Goal: Task Accomplishment & Management: Manage account settings

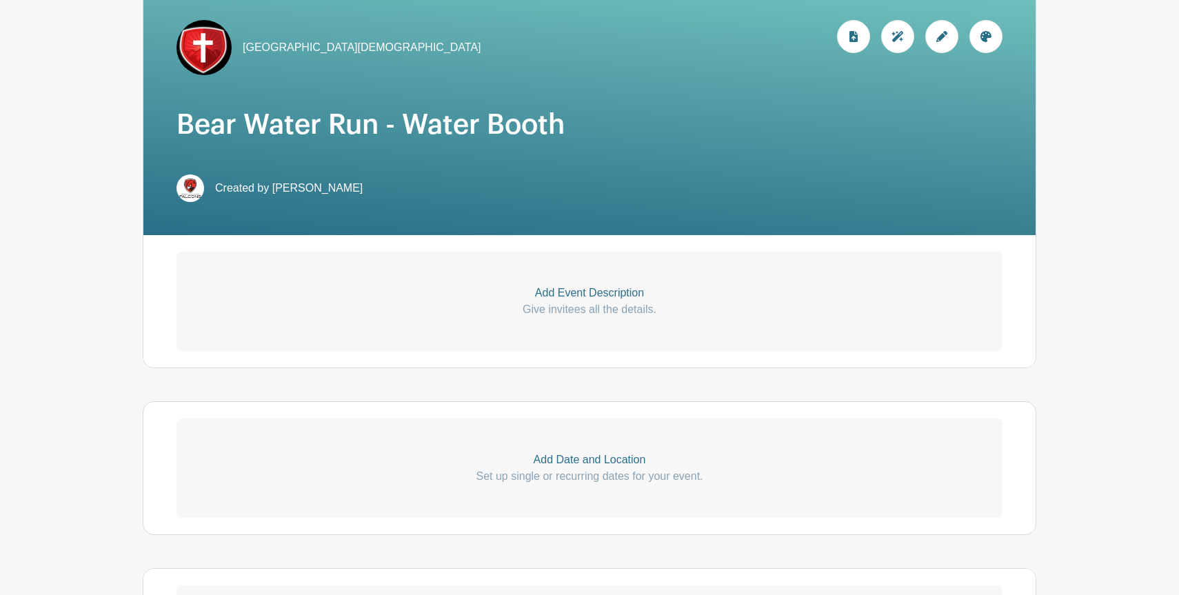
scroll to position [222, 0]
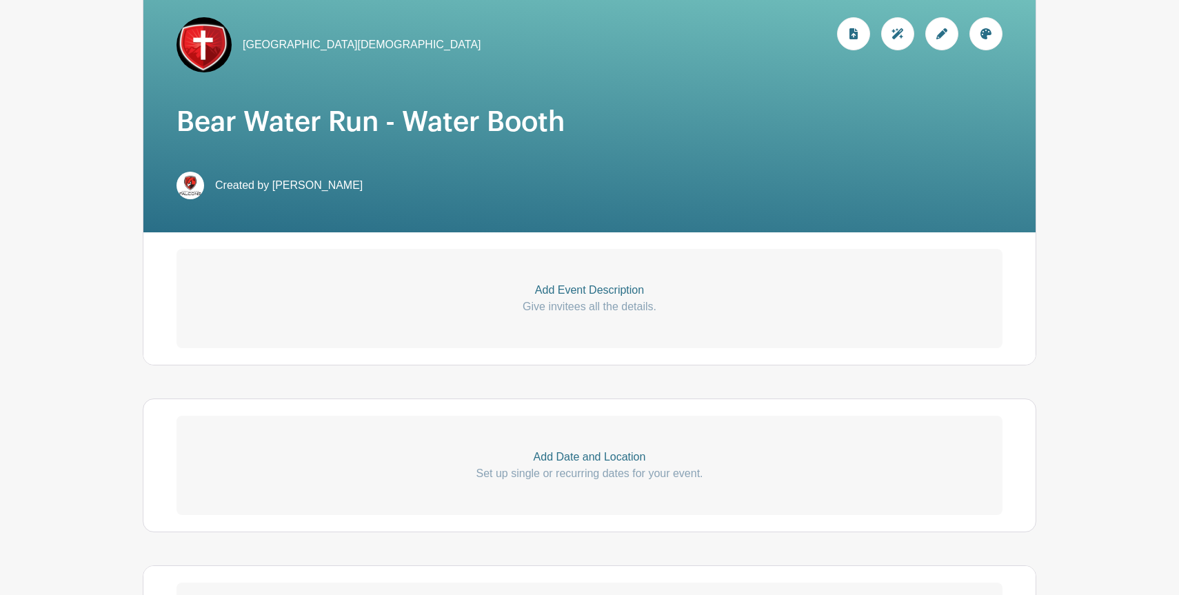
click at [557, 308] on p "Give invitees all the details." at bounding box center [590, 307] width 826 height 17
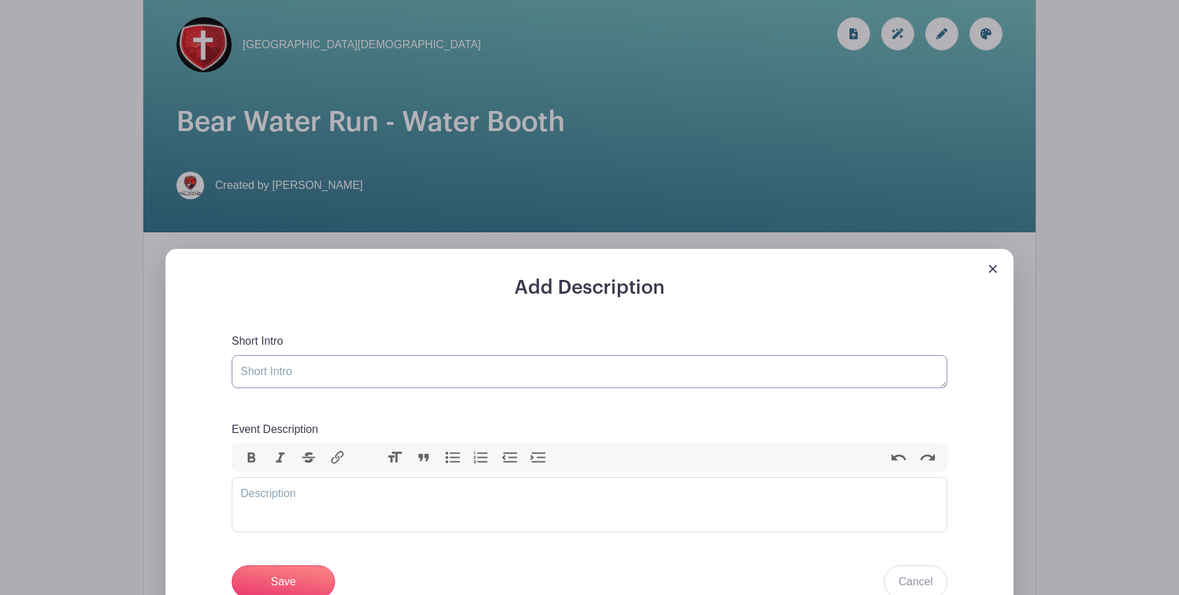
click at [431, 373] on textarea "Short Intro" at bounding box center [590, 371] width 716 height 33
paste textarea "Lions Club Bear Water Run – Water Stop Assignment"
click at [297, 373] on textarea "Lions Club Bear Water Run – Water Stop Assignment" at bounding box center [590, 371] width 716 height 33
click at [377, 375] on textarea "Lions Club "Bear Water Run – Water Stop Assignment" at bounding box center [590, 371] width 716 height 33
type textarea "Lions Club "Bear Water Run" – Water Stop Assignment"
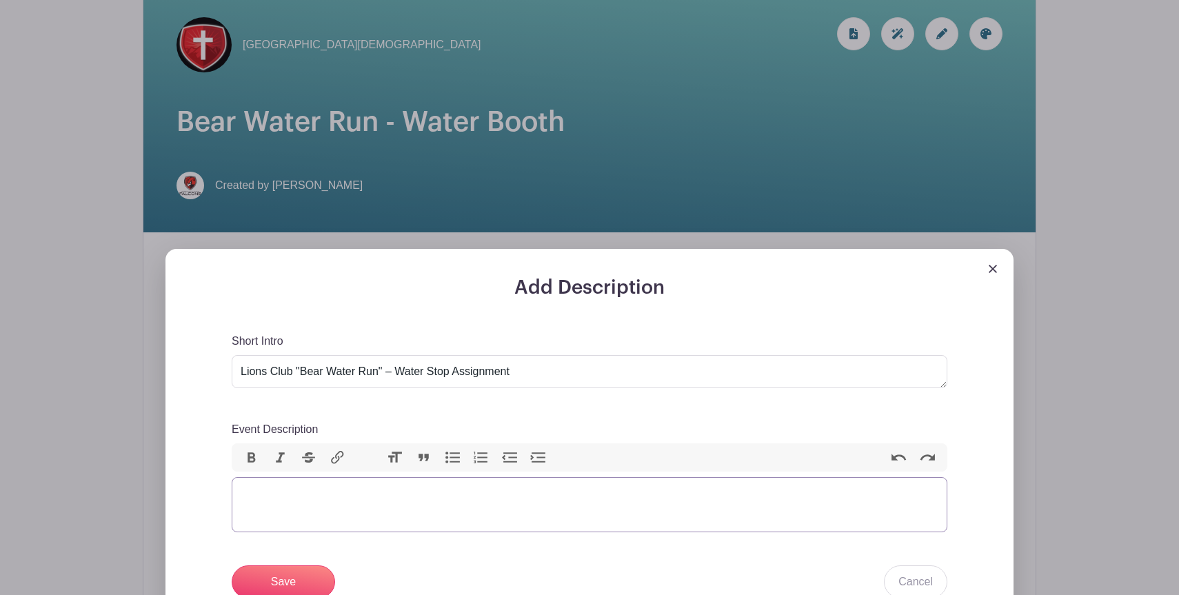
click at [466, 496] on trix-editor "Event Description" at bounding box center [590, 504] width 716 height 55
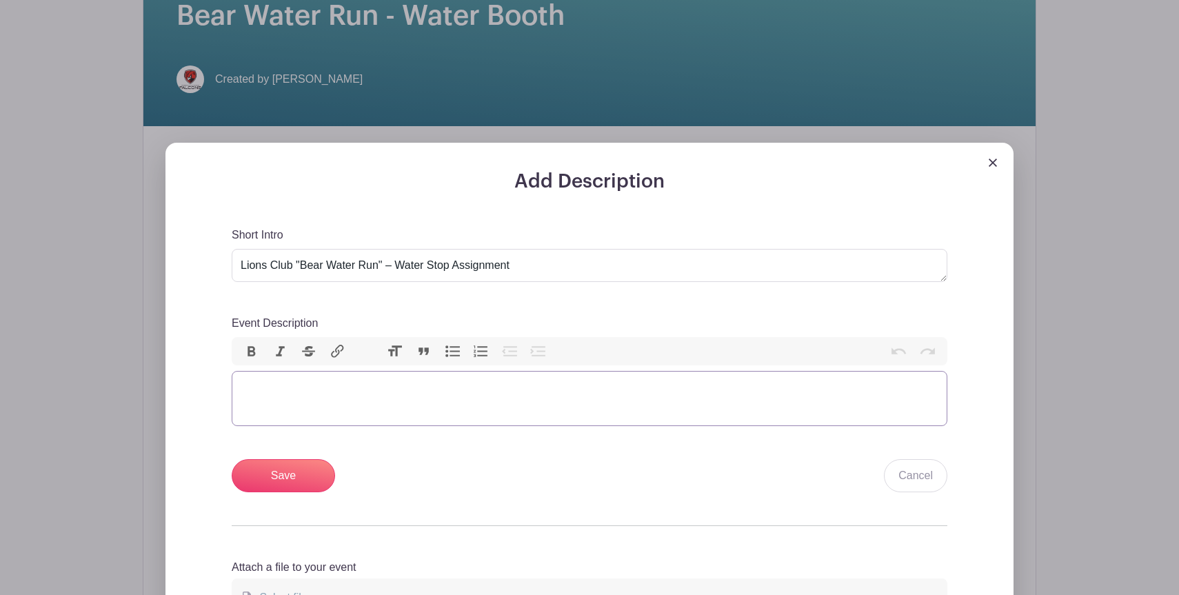
scroll to position [332, 0]
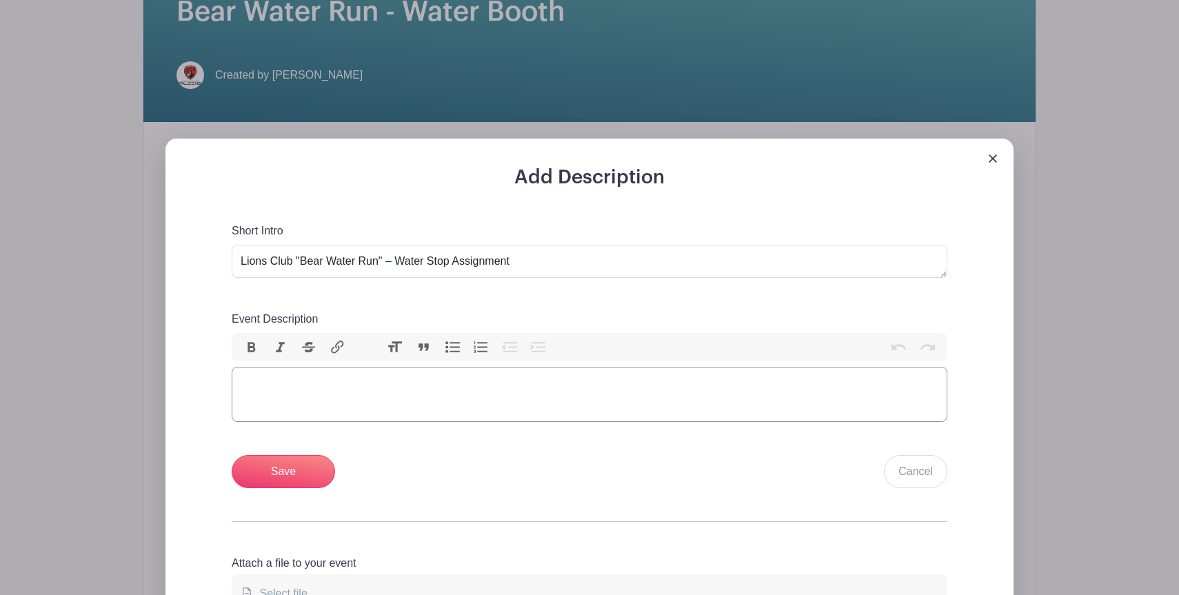
paste trix-editor "<lor>■<ipsumd> Sitametco Adipis</elitse></doe><tem>• Inci utl etdol, Magnaali, …"
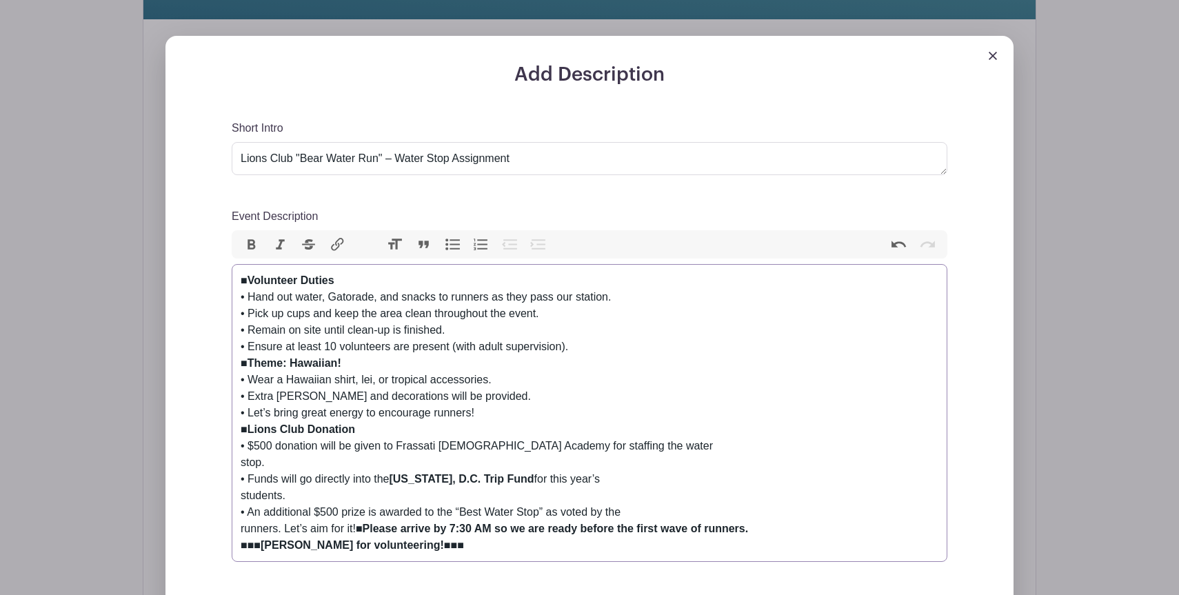
scroll to position [474, 0]
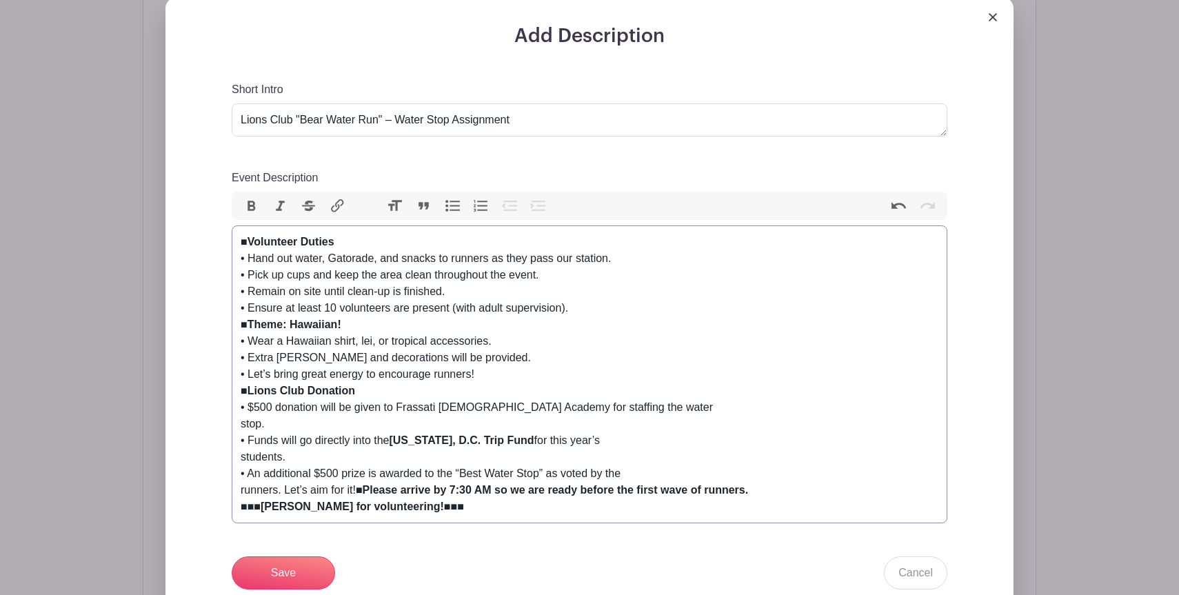
click at [595, 310] on div "• Ensure at least 10 volunteers are present (with adult supervision)." at bounding box center [590, 308] width 698 height 17
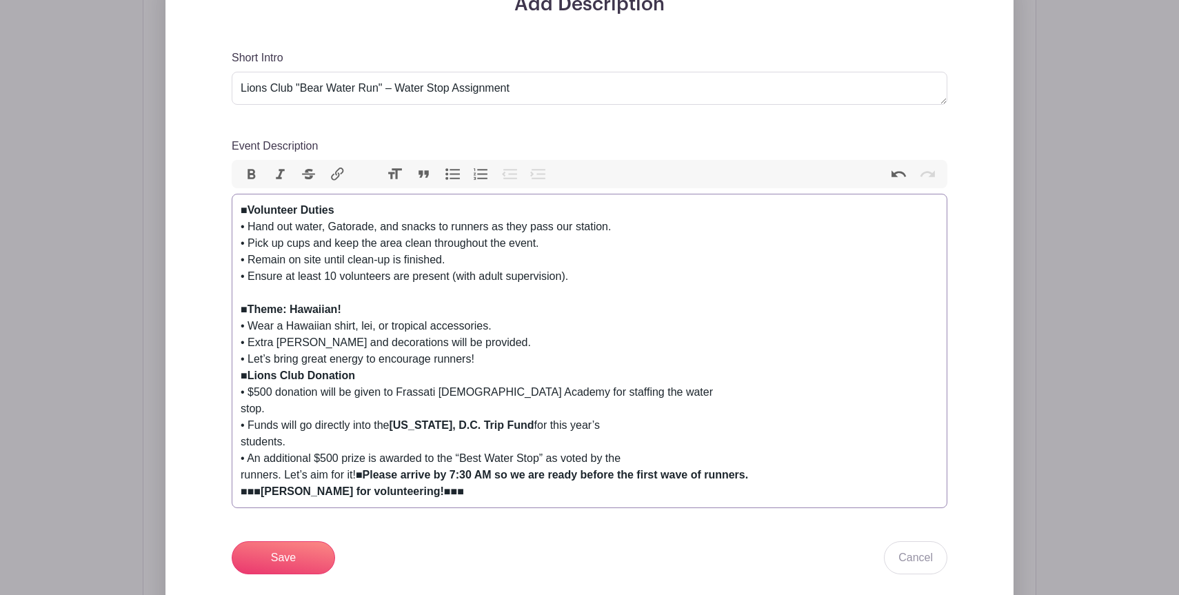
scroll to position [504, 0]
click at [517, 359] on div "• Let’s bring great energy to encourage runners!" at bounding box center [590, 360] width 698 height 17
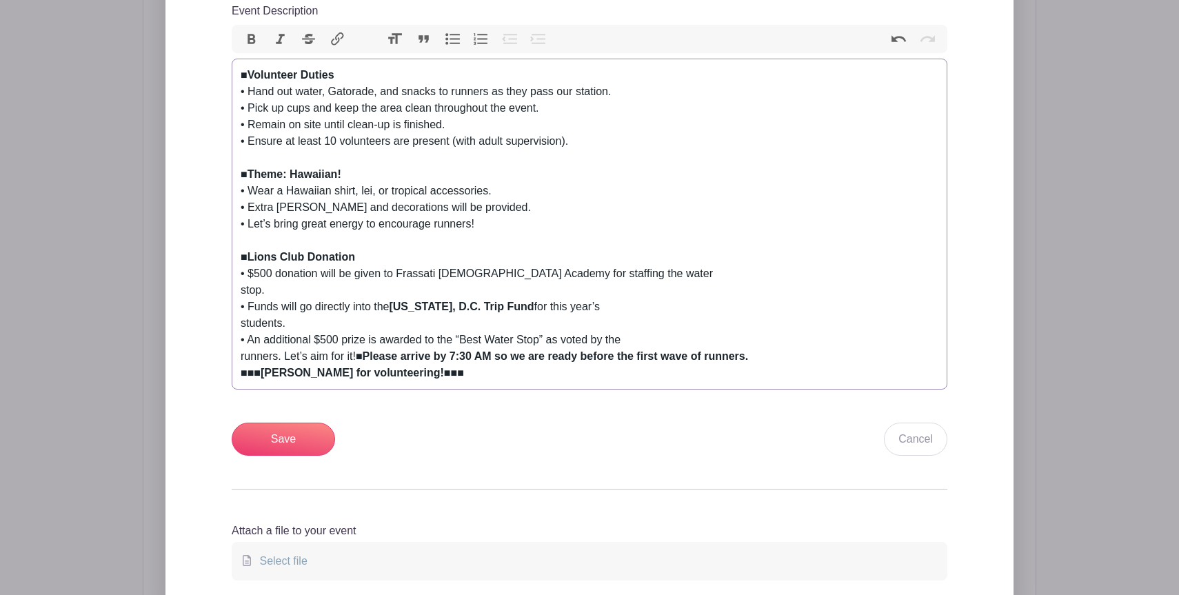
scroll to position [643, 0]
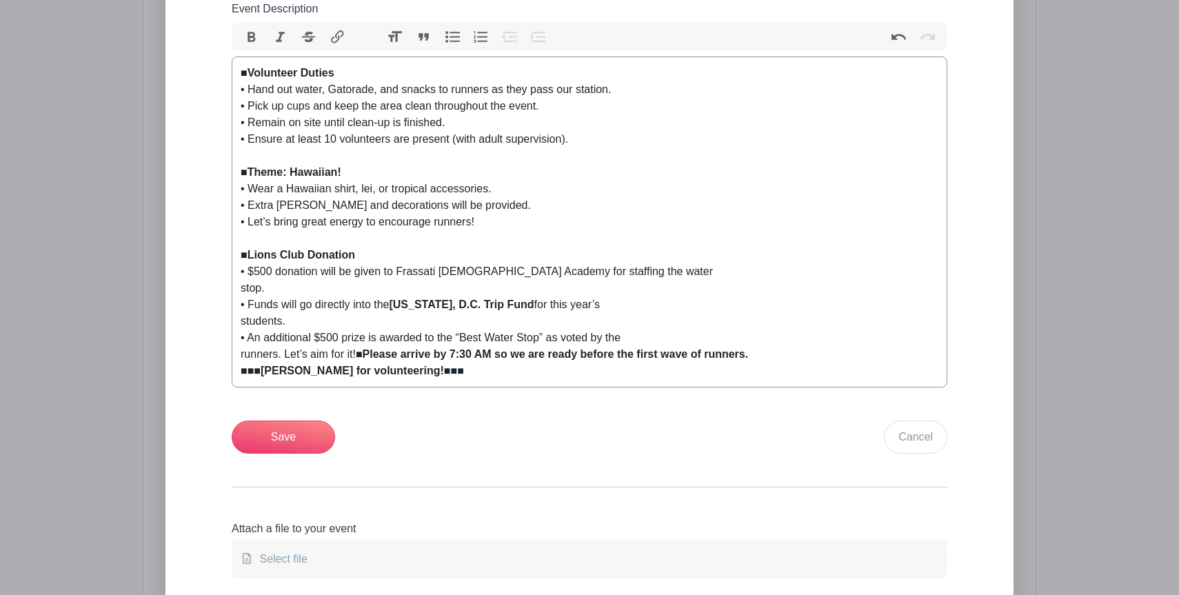
click at [547, 317] on div "students." at bounding box center [590, 321] width 698 height 17
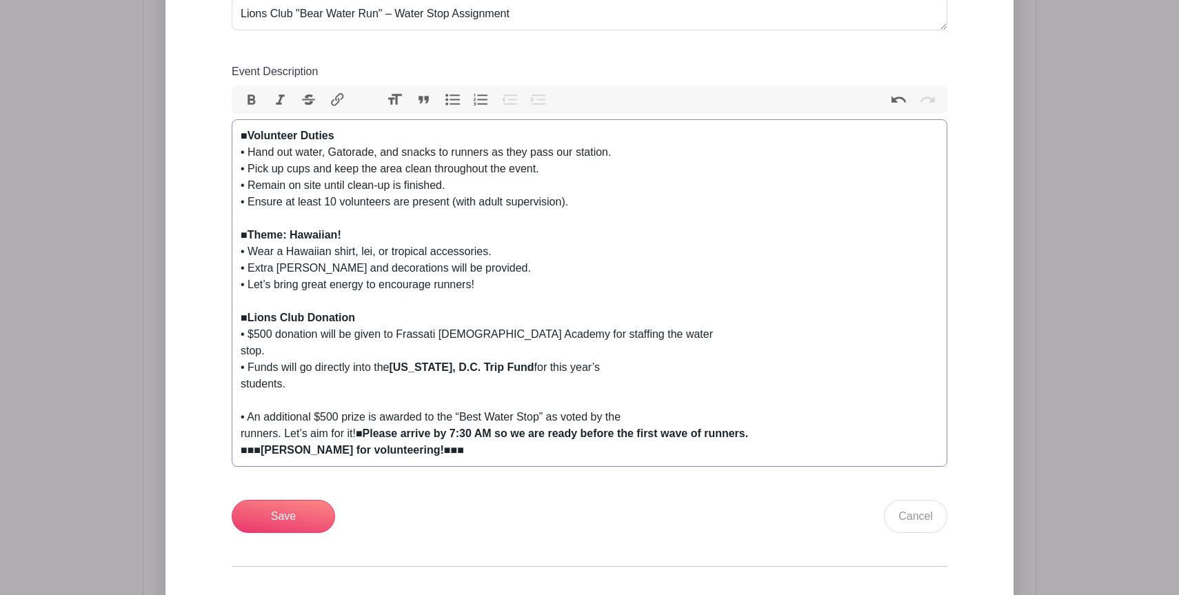
scroll to position [535, 0]
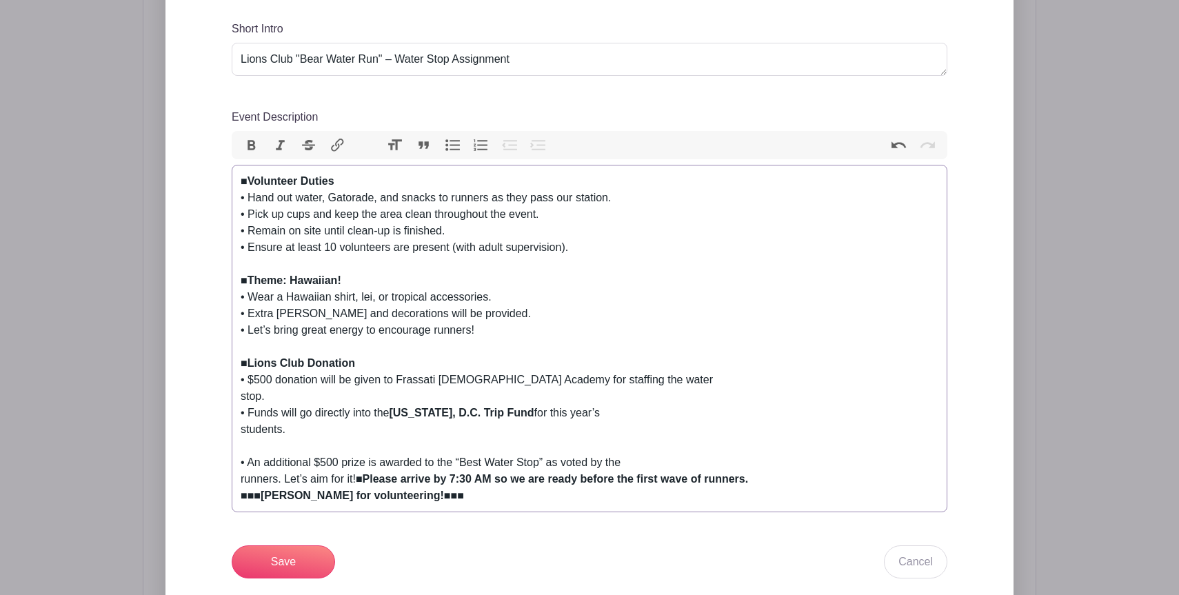
click at [429, 509] on trix-editor "■ Volunteer Duties • Hand out water, Gatorade, and snacks to runners as they pa…" at bounding box center [590, 339] width 716 height 348
drag, startPoint x: 429, startPoint y: 509, endPoint x: 217, endPoint y: 495, distance: 212.9
click at [217, 495] on div "Add Description Short Intro Lions Club "Bear Water Run" – Water Stop Assignment…" at bounding box center [590, 350] width 782 height 773
click at [359, 486] on div "runners. Let’s aim for it!■ Please arrive by 7:30 AM so we are ready before the…" at bounding box center [590, 479] width 698 height 17
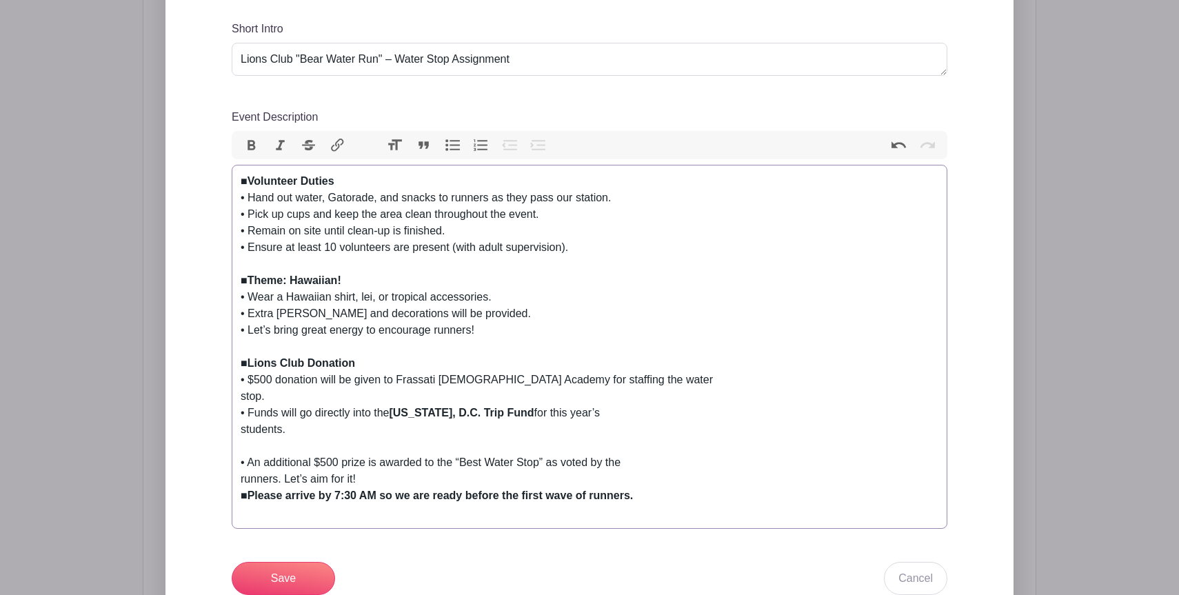
type trix-editor "<lor>■<ipsumd> Sitametco Adipis</elitse></doe><tem>• Inci utl etdol, Magnaali, …"
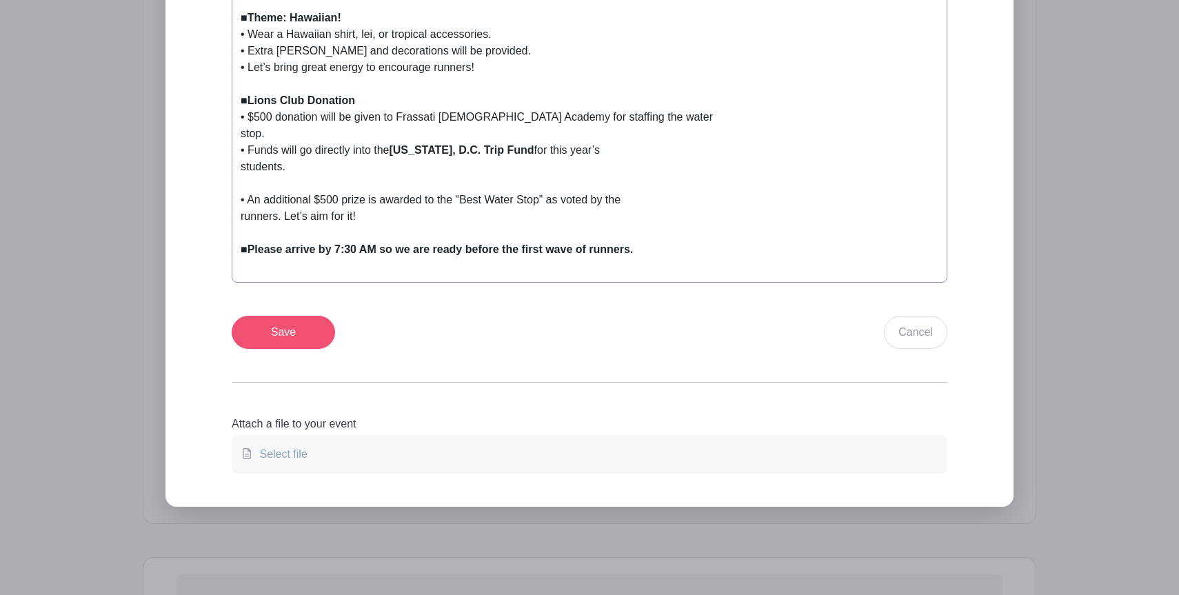
scroll to position [849, 0]
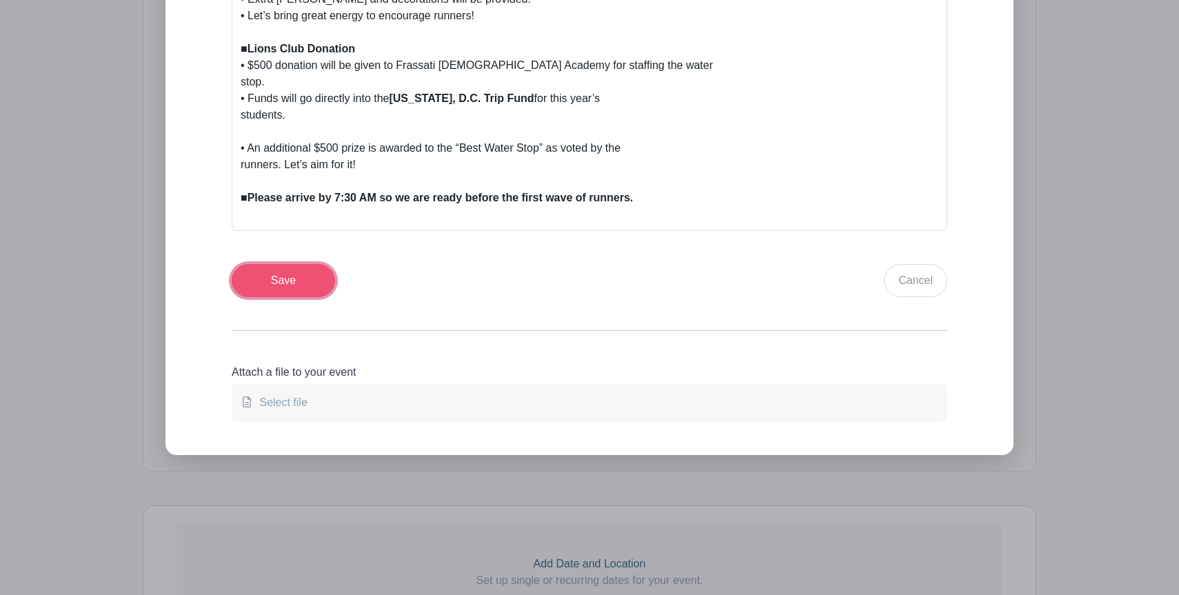
click at [272, 282] on input "Save" at bounding box center [283, 280] width 103 height 33
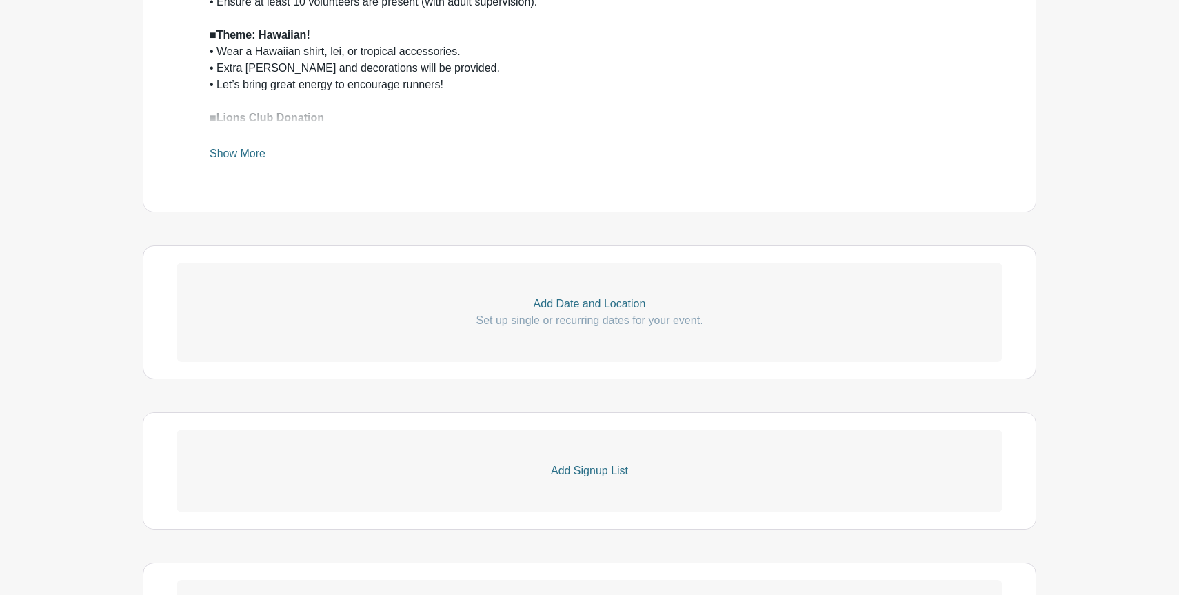
scroll to position [782, 0]
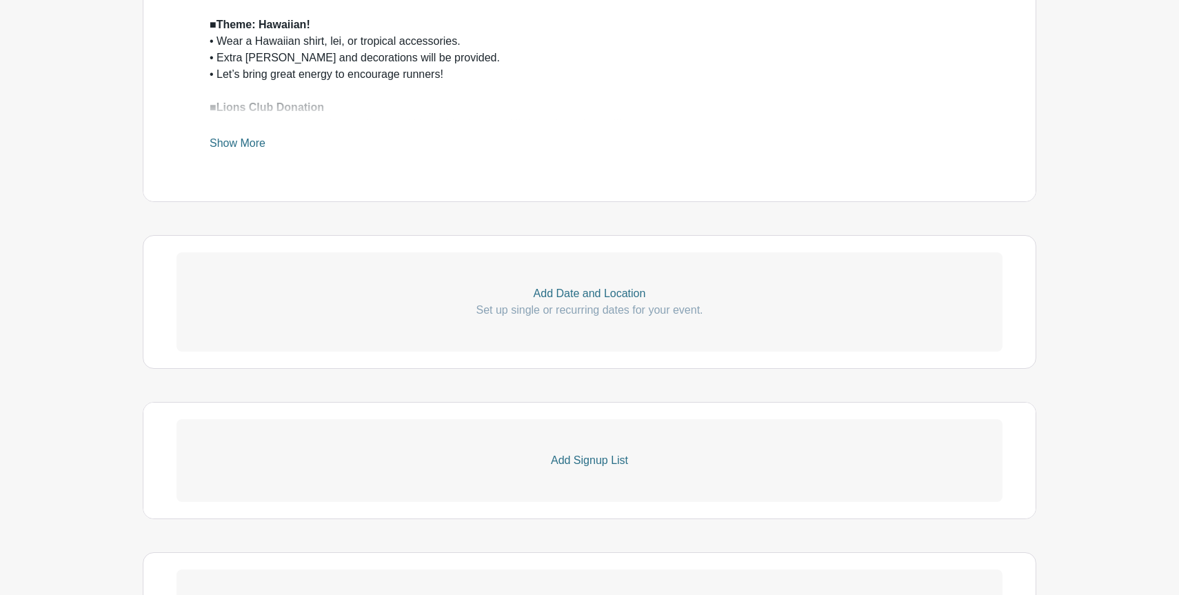
click at [550, 297] on p "Add Date and Location" at bounding box center [590, 294] width 826 height 17
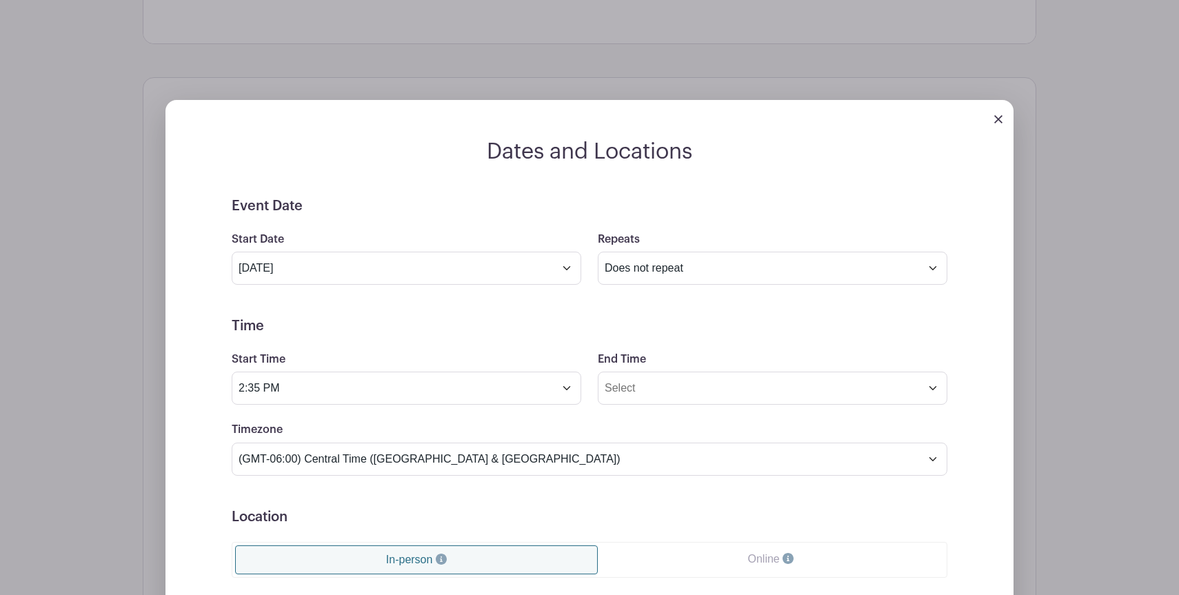
scroll to position [961, 0]
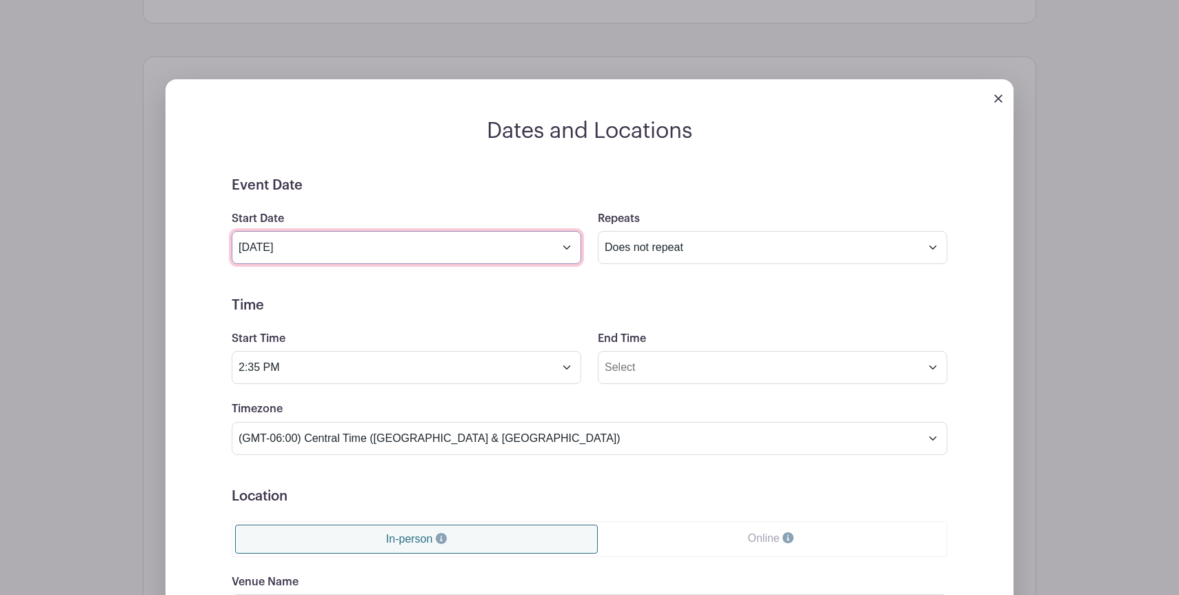
click at [537, 247] on input "[DATE]" at bounding box center [407, 247] width 350 height 33
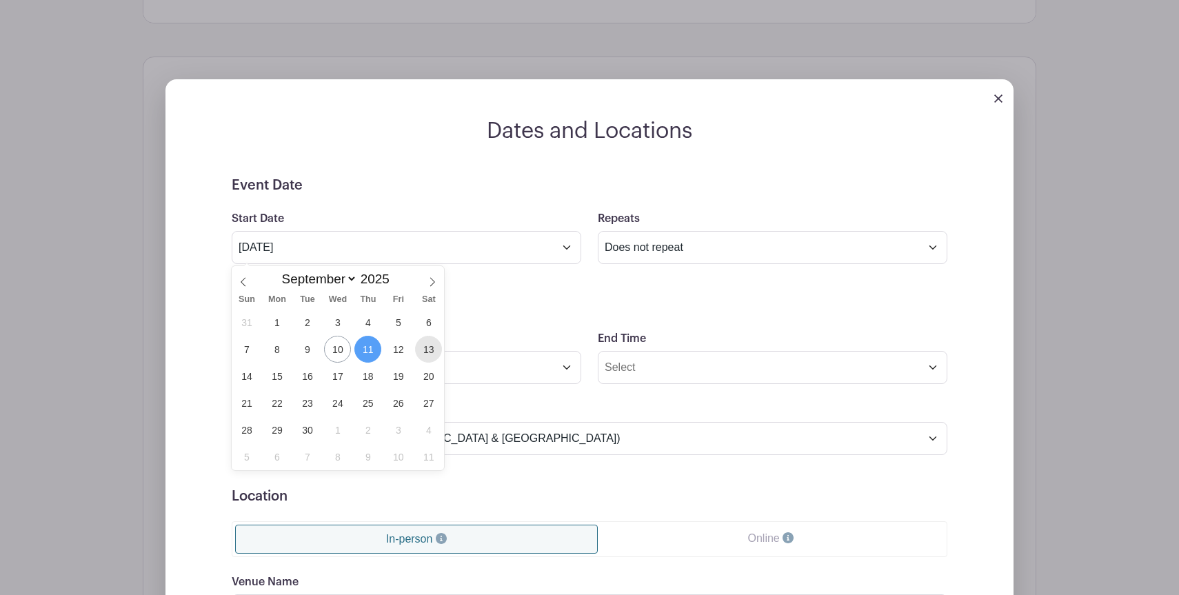
click at [430, 354] on span "13" at bounding box center [428, 349] width 27 height 27
type input "[DATE]"
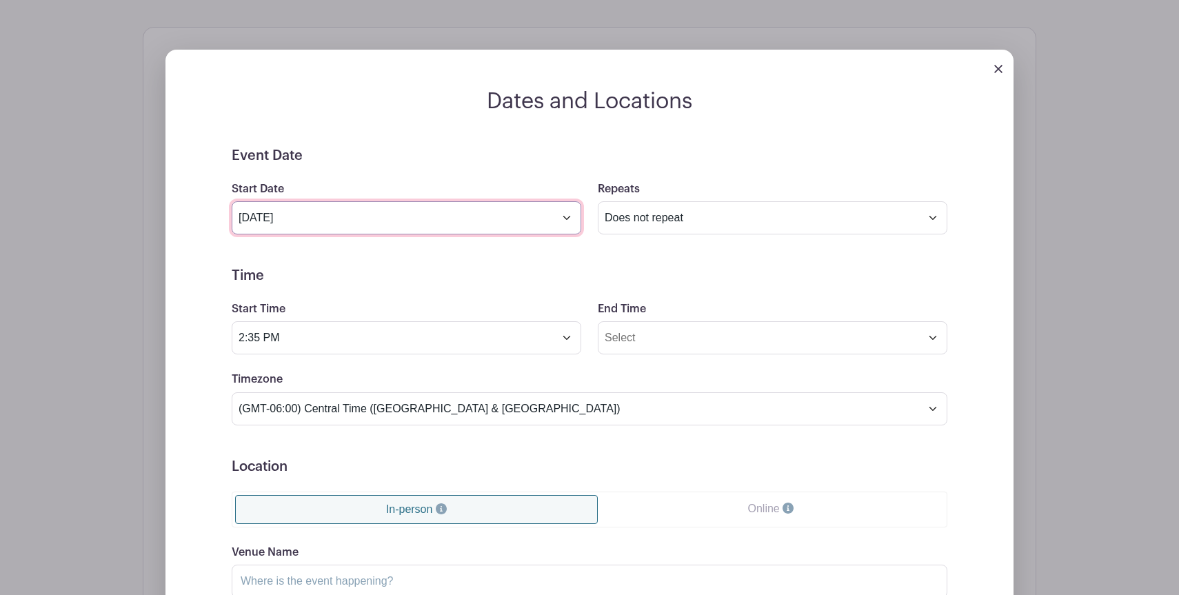
scroll to position [994, 0]
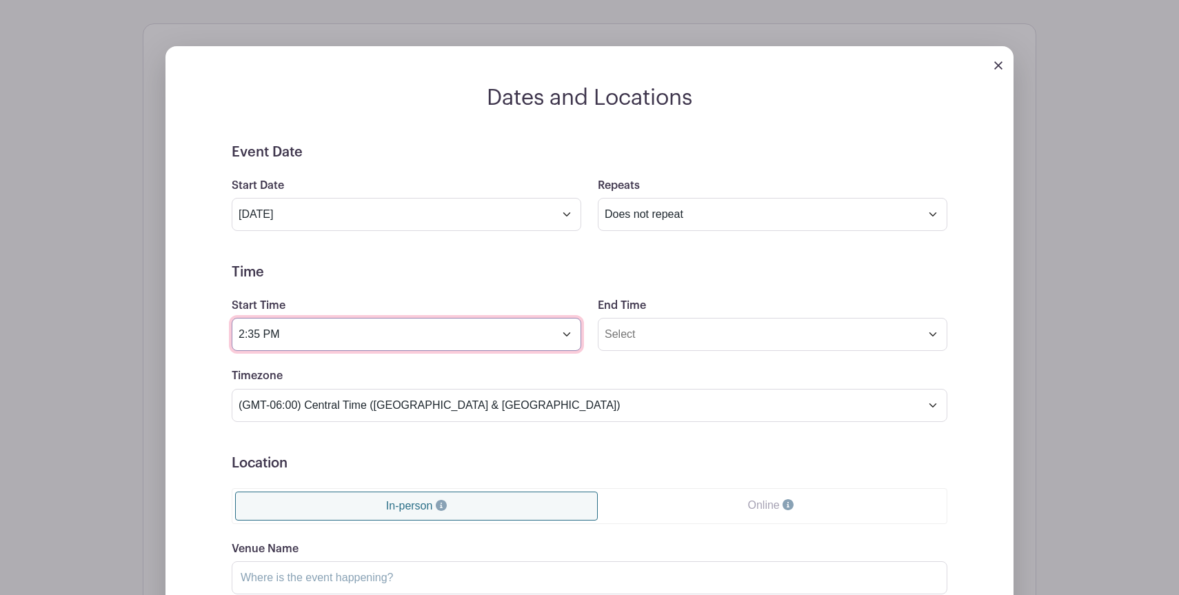
click at [400, 323] on input "2:35 PM" at bounding box center [407, 334] width 350 height 33
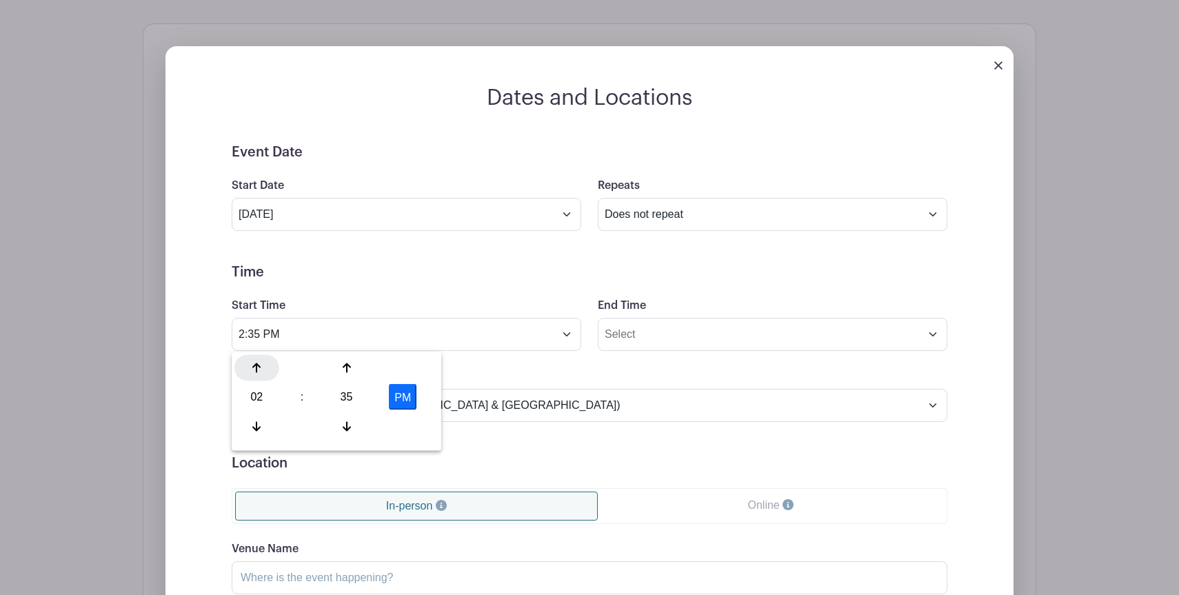
click at [250, 368] on div at bounding box center [257, 368] width 45 height 26
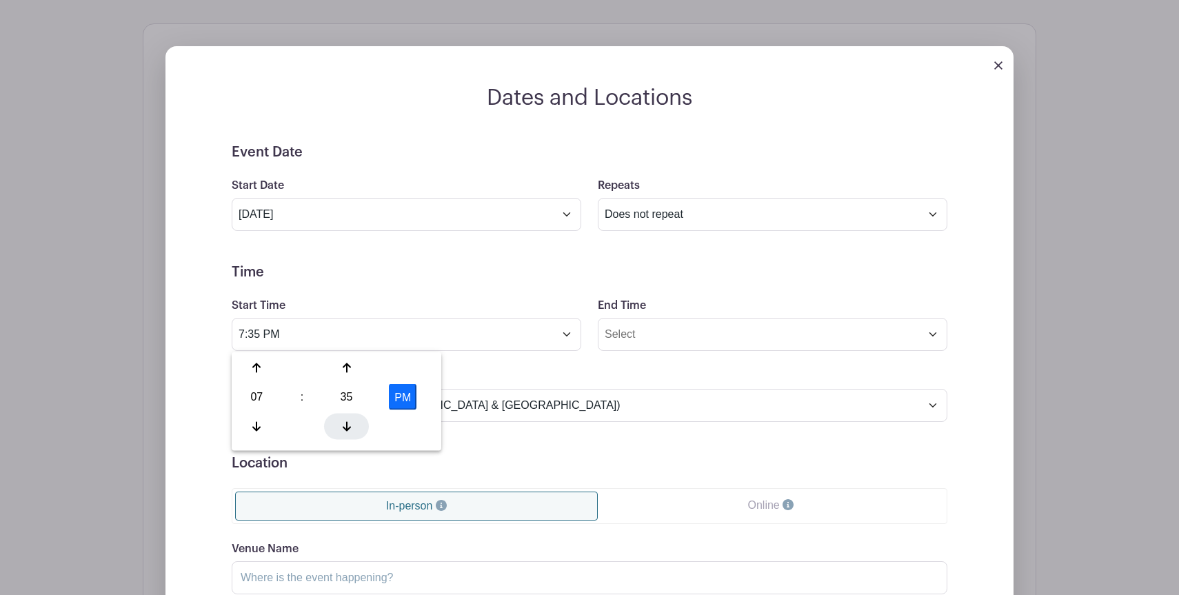
click at [346, 426] on icon at bounding box center [347, 426] width 8 height 10
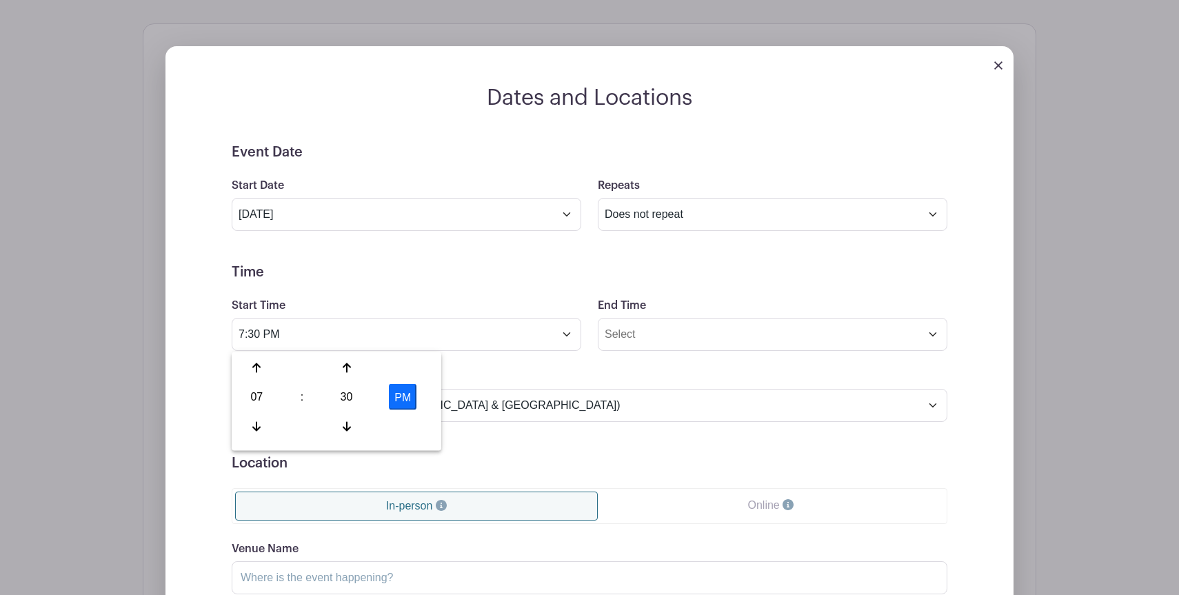
click at [401, 408] on button "PM" at bounding box center [403, 397] width 28 height 26
type input "7:30 AM"
click at [619, 345] on input "End Time" at bounding box center [773, 334] width 350 height 33
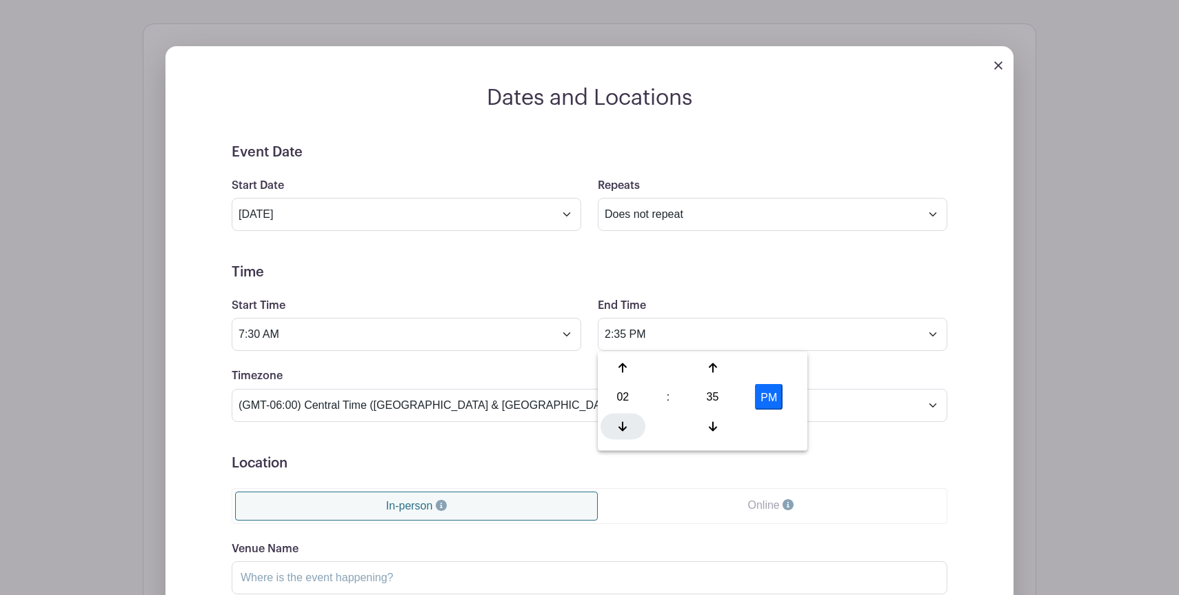
click at [626, 430] on icon at bounding box center [623, 426] width 8 height 11
click at [710, 424] on icon at bounding box center [713, 426] width 8 height 11
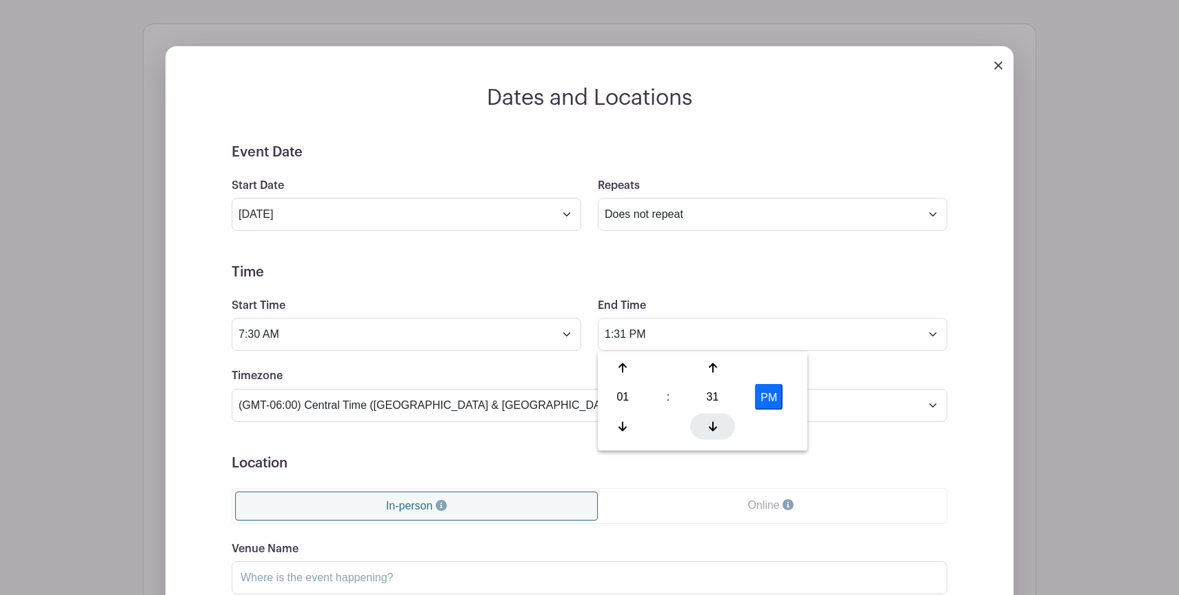
click at [710, 424] on icon at bounding box center [713, 426] width 8 height 11
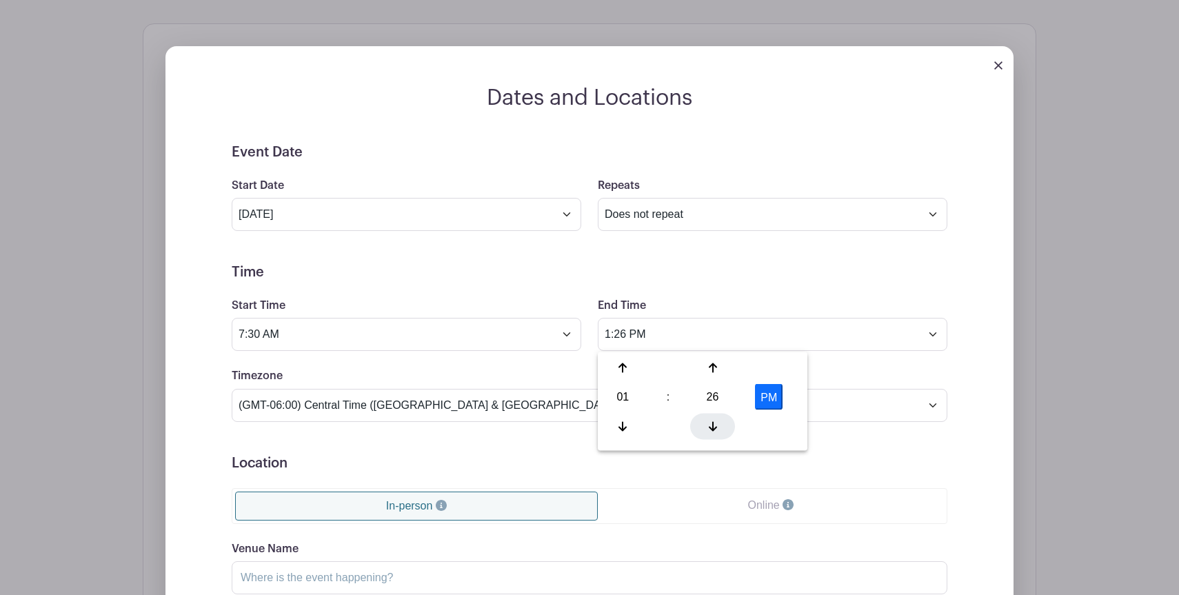
click at [710, 424] on icon at bounding box center [713, 426] width 8 height 11
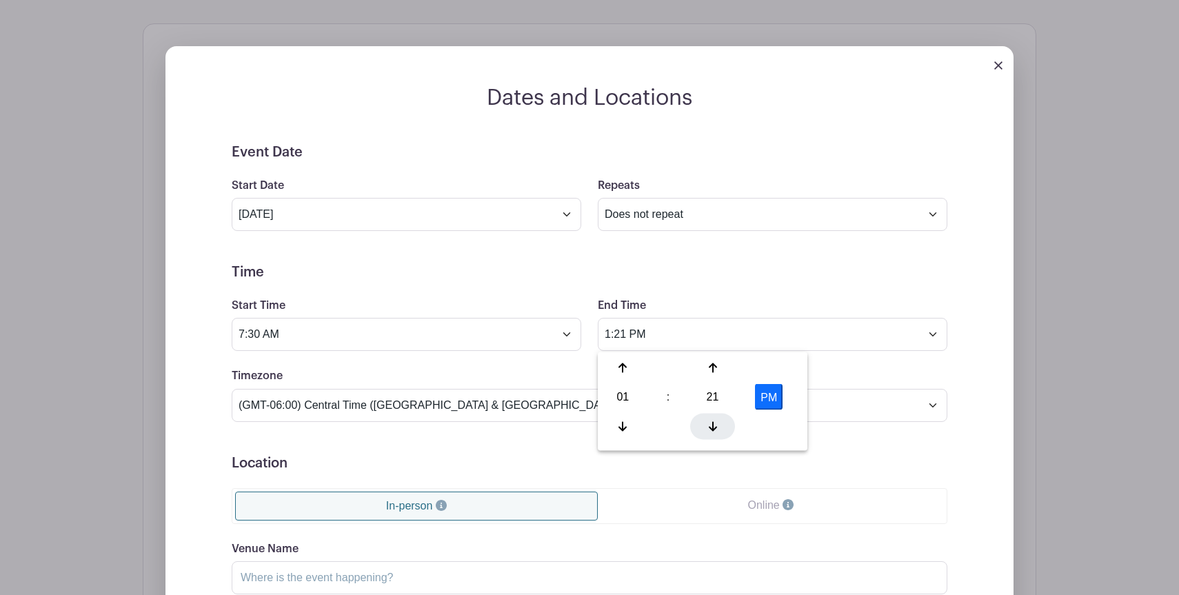
click at [710, 424] on icon at bounding box center [713, 426] width 8 height 11
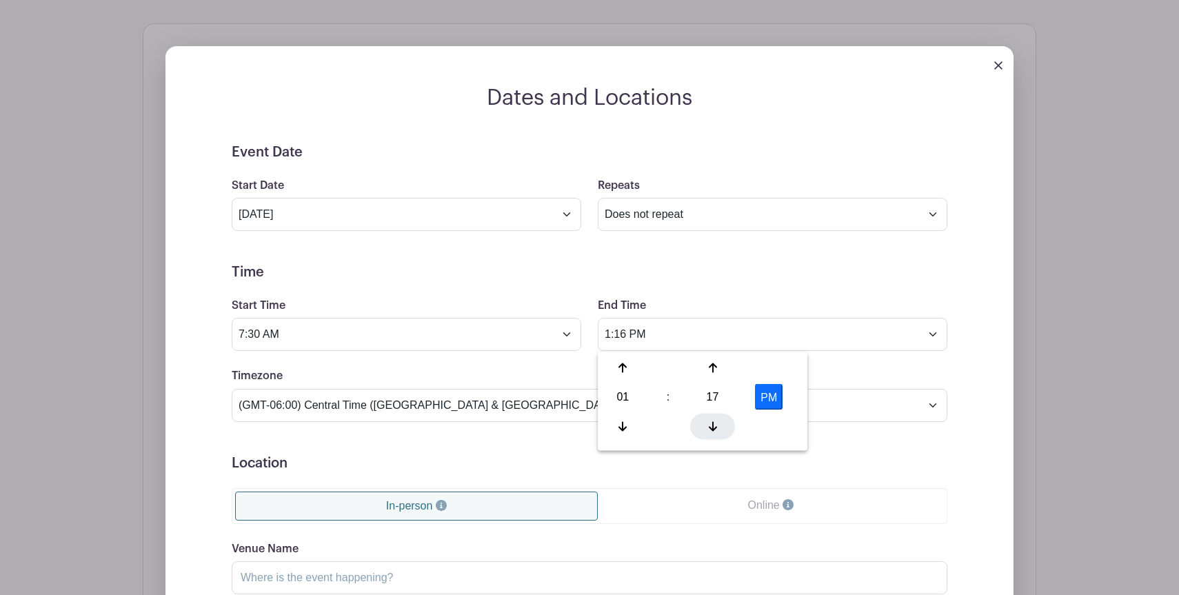
click at [710, 424] on icon at bounding box center [713, 426] width 8 height 11
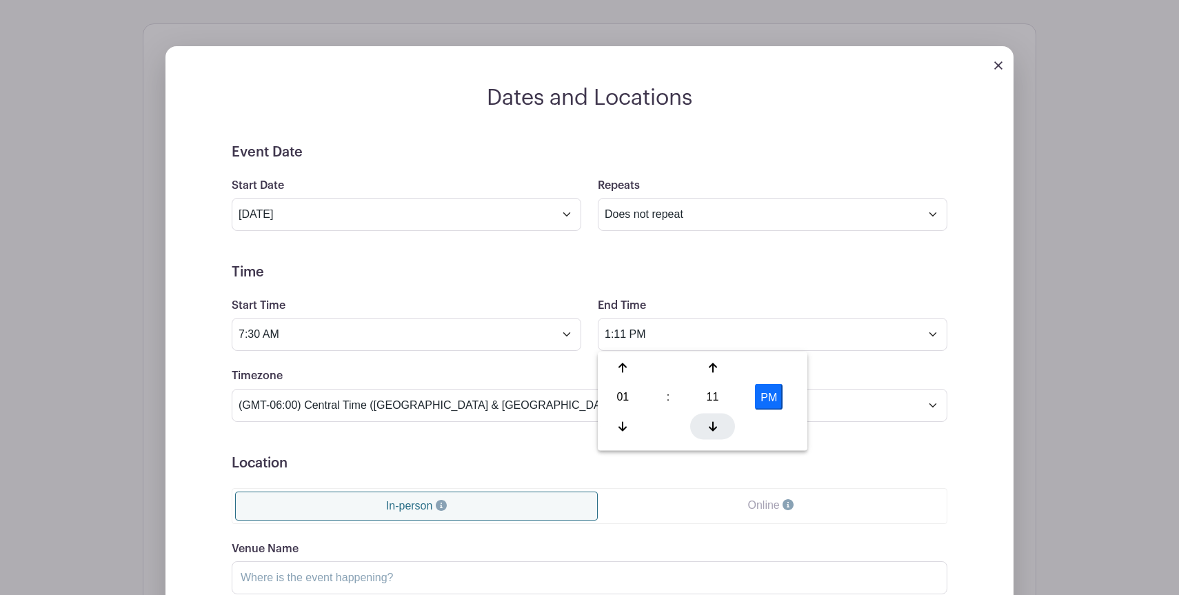
click at [710, 424] on icon at bounding box center [713, 426] width 8 height 11
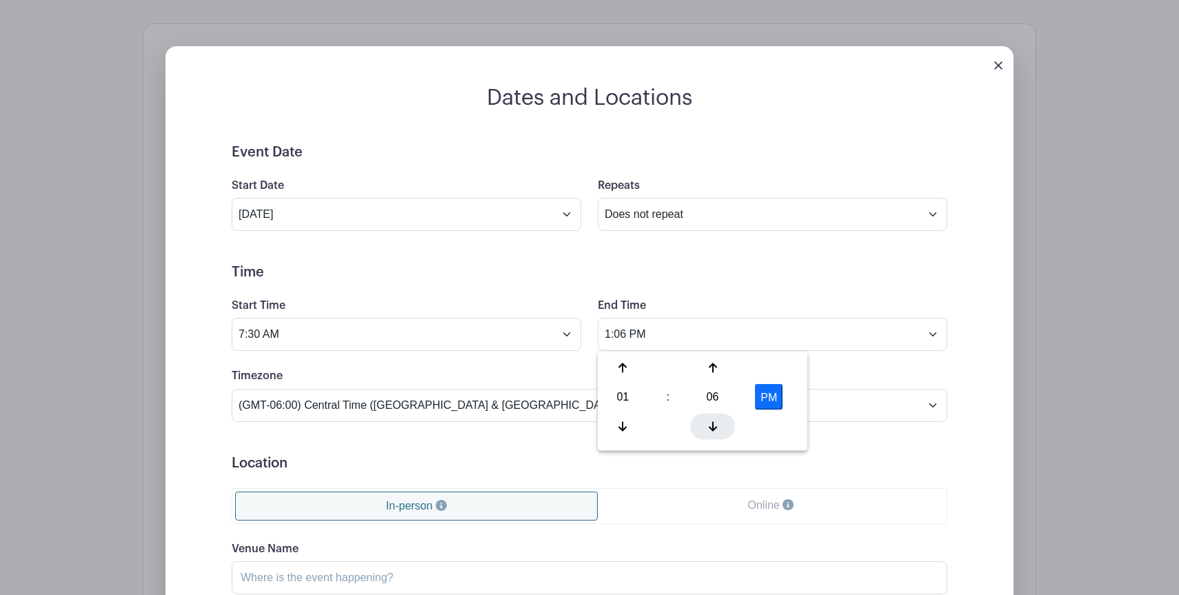
click at [710, 424] on icon at bounding box center [713, 426] width 8 height 11
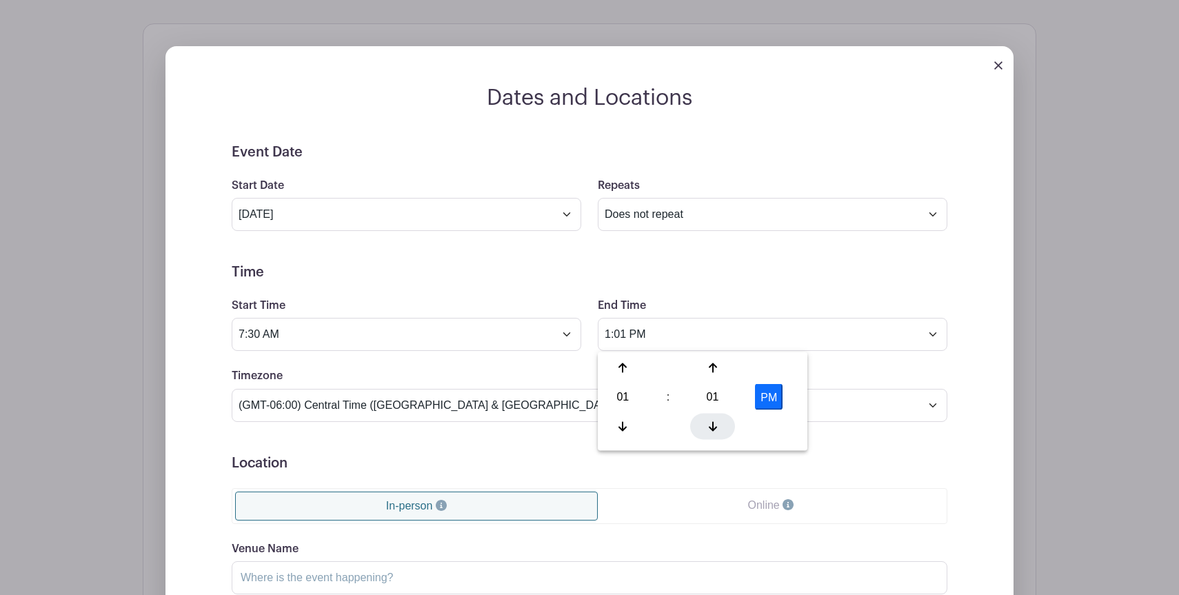
click at [710, 424] on icon at bounding box center [713, 426] width 8 height 11
click at [771, 397] on button "PM" at bounding box center [769, 397] width 28 height 26
type input "1:00 AM"
click at [823, 383] on div "Timezone (GMT-12:00) International Date Line West (GMT-11:00) [US_STATE] (GMT-1…" at bounding box center [589, 395] width 733 height 54
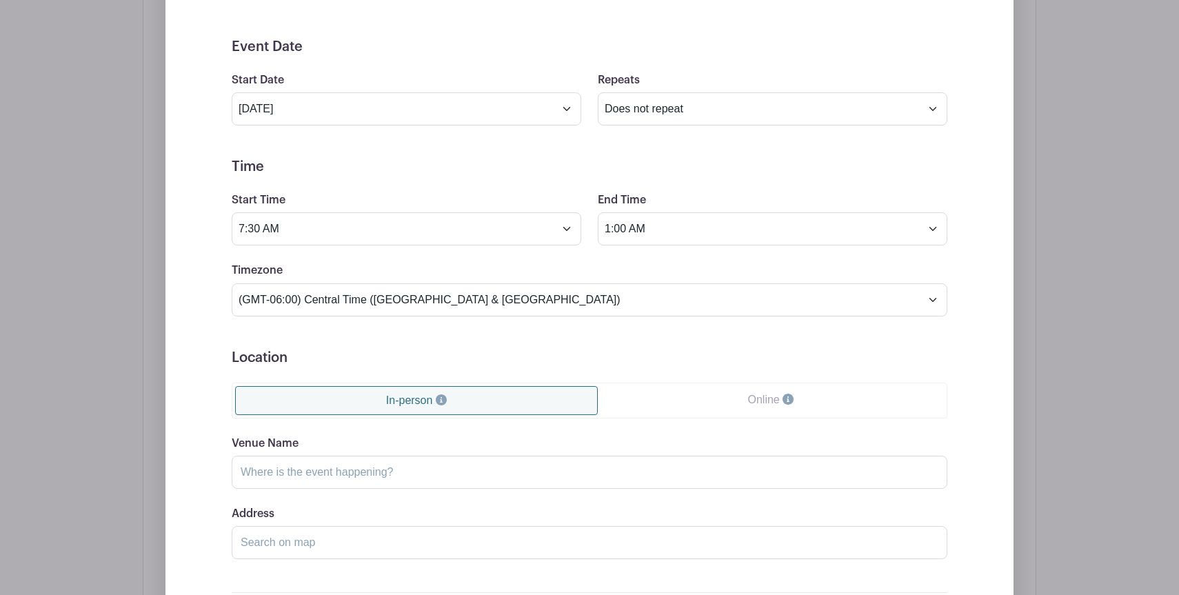
scroll to position [1108, 0]
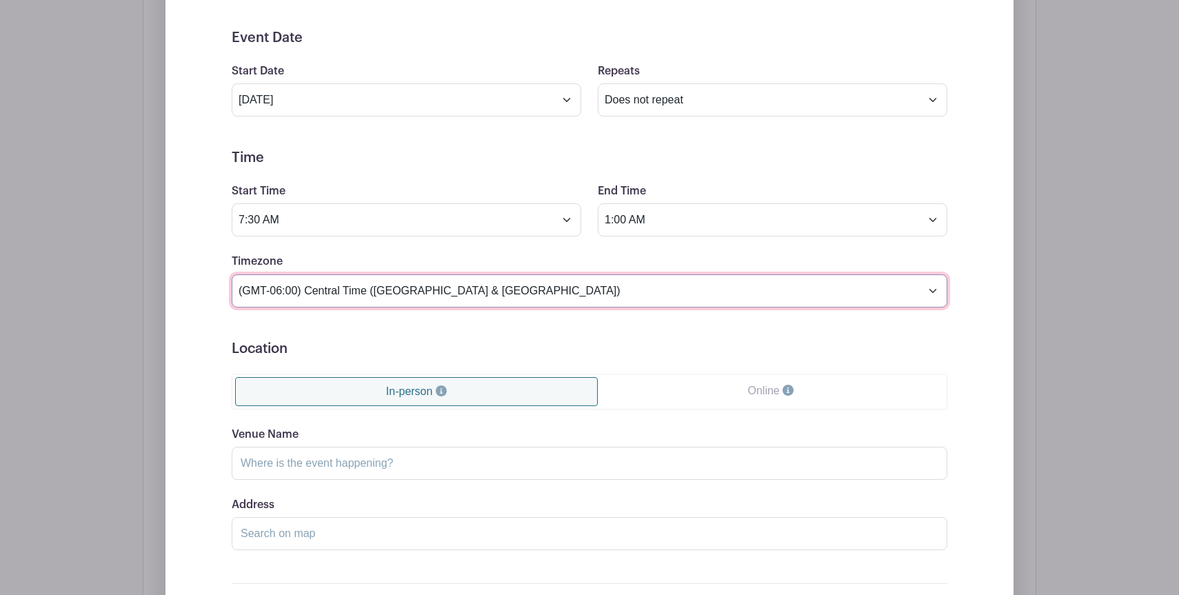
click at [517, 294] on select "(GMT-12:00) International Date Line West (GMT-11:00) [US_STATE] (GMT-11:00) [GE…" at bounding box center [590, 291] width 716 height 33
click at [232, 275] on select "(GMT-12:00) International Date Line West (GMT-11:00) [US_STATE] (GMT-11:00) [GE…" at bounding box center [590, 291] width 716 height 33
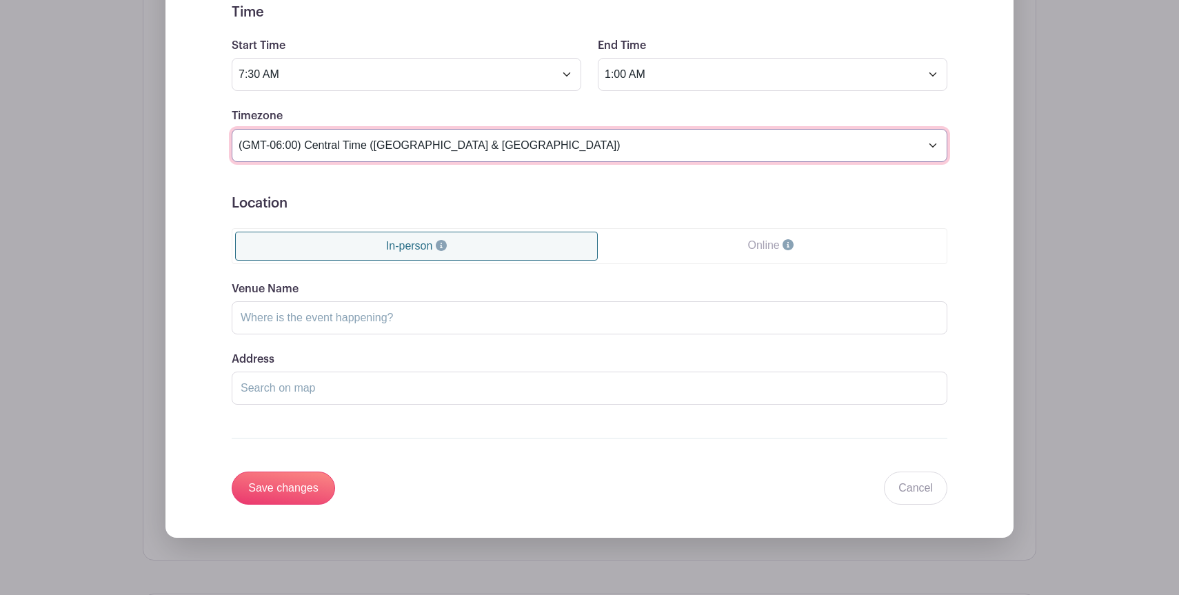
scroll to position [1259, 0]
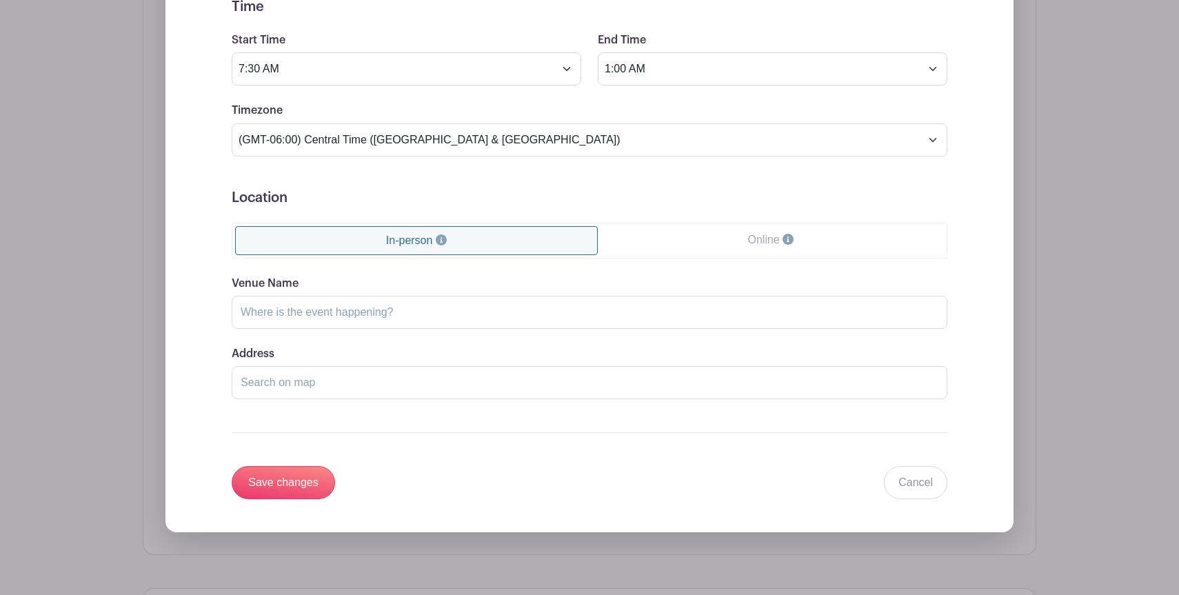
click at [516, 246] on link "In-person" at bounding box center [416, 240] width 363 height 29
click at [496, 312] on input "Venue Name" at bounding box center [590, 312] width 716 height 33
paste input "[GEOGRAPHIC_DATA], [STREET_ADDRESS]"
click at [564, 315] on input "[GEOGRAPHIC_DATA], [STREET_ADDRESS]" at bounding box center [590, 312] width 716 height 33
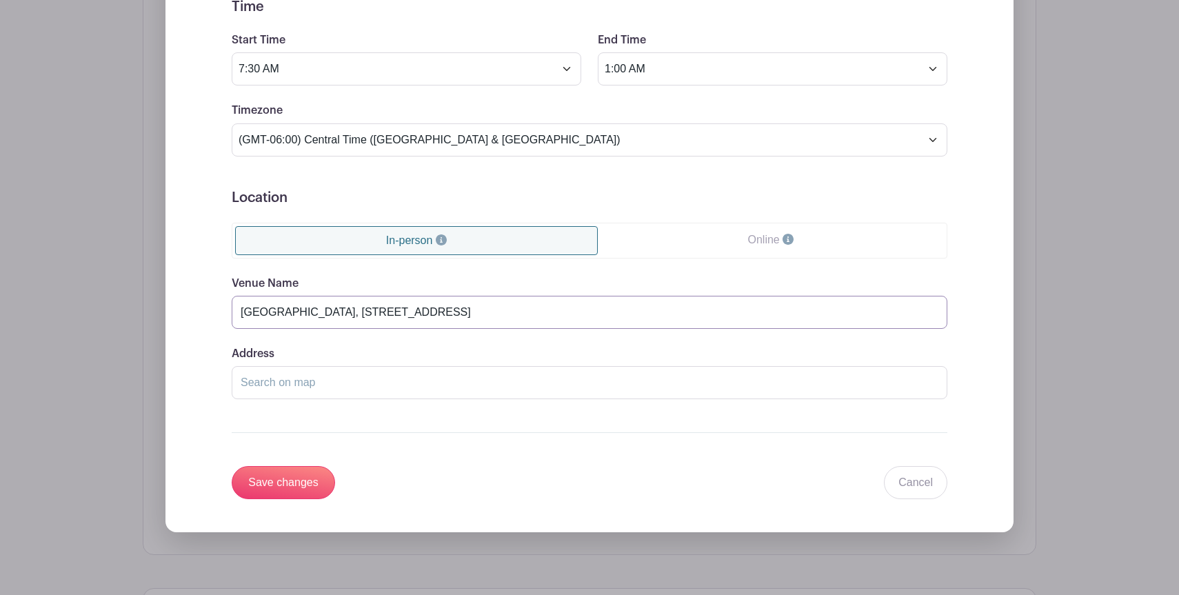
click at [446, 297] on input "[GEOGRAPHIC_DATA], [STREET_ADDRESS]" at bounding box center [590, 312] width 716 height 33
drag, startPoint x: 353, startPoint y: 318, endPoint x: 546, endPoint y: 327, distance: 193.3
click at [546, 327] on input "[GEOGRAPHIC_DATA], [STREET_ADDRESS]" at bounding box center [590, 312] width 716 height 33
type input "[GEOGRAPHIC_DATA]"
click at [388, 375] on input "Address" at bounding box center [590, 382] width 716 height 33
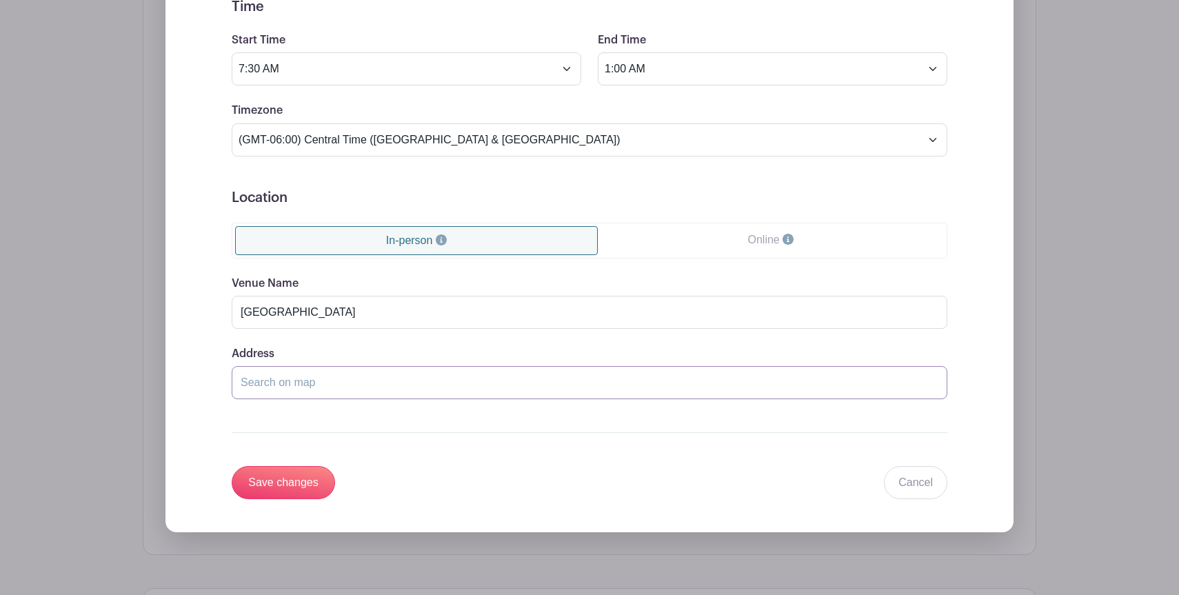
paste input "[GEOGRAPHIC_DATA], [STREET_ADDRESS]"
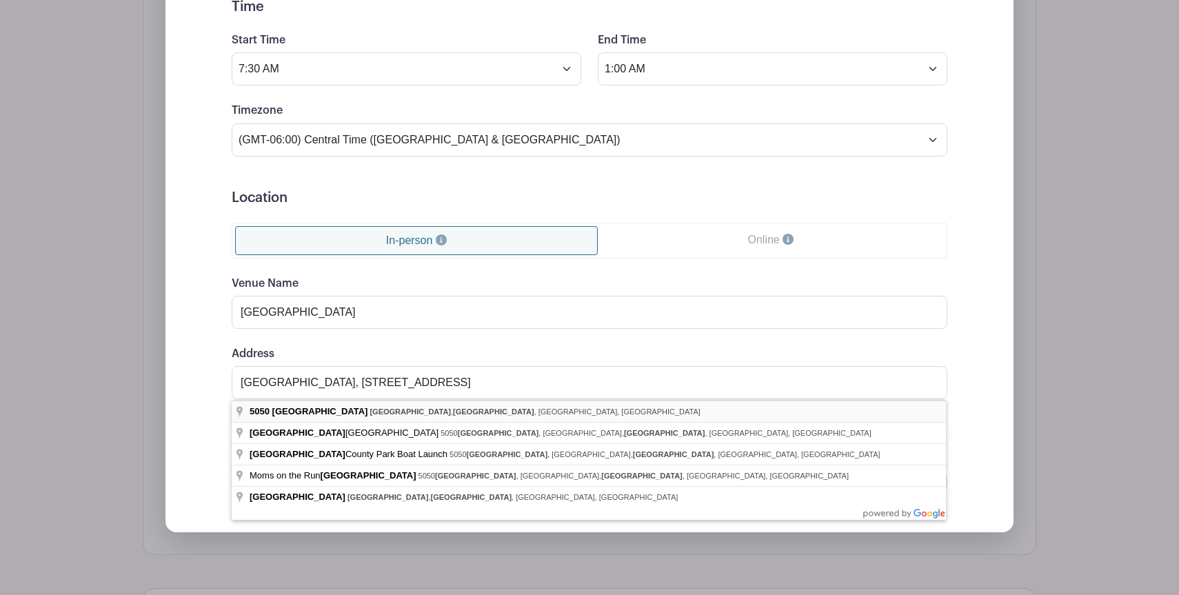
type input "[STREET_ADDRESS]"
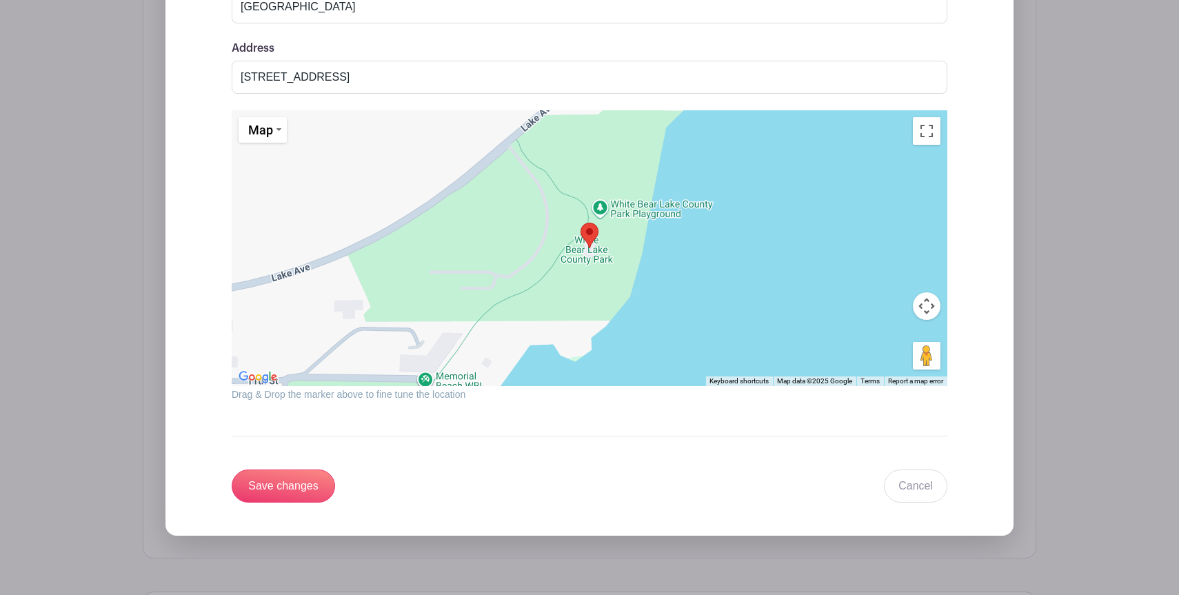
scroll to position [1611, 0]
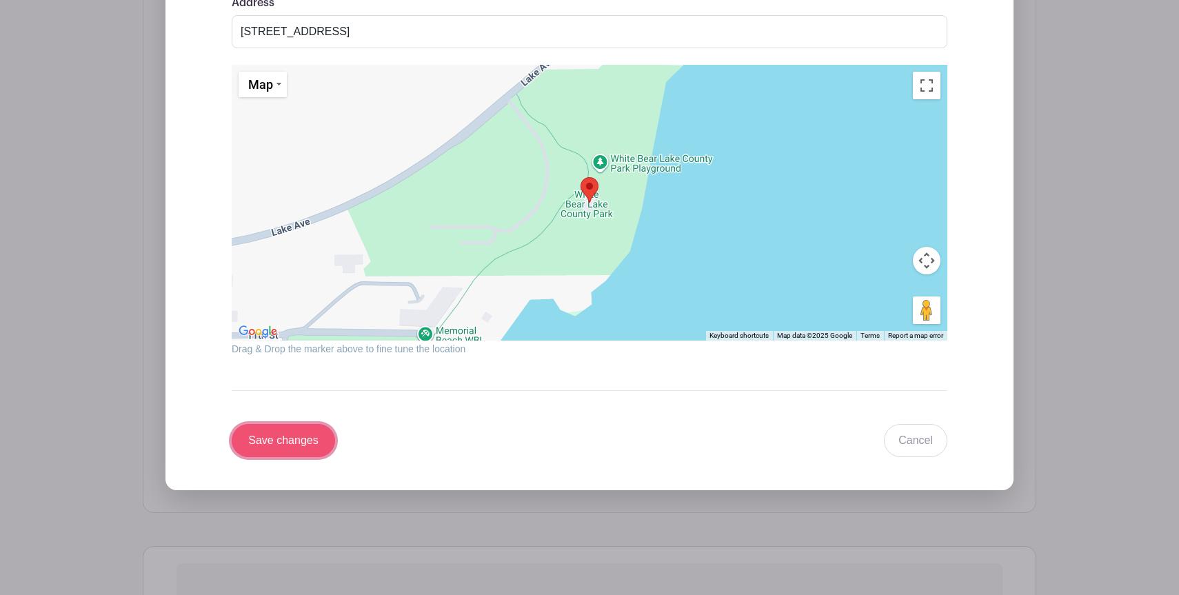
click at [294, 436] on input "Save changes" at bounding box center [283, 440] width 103 height 33
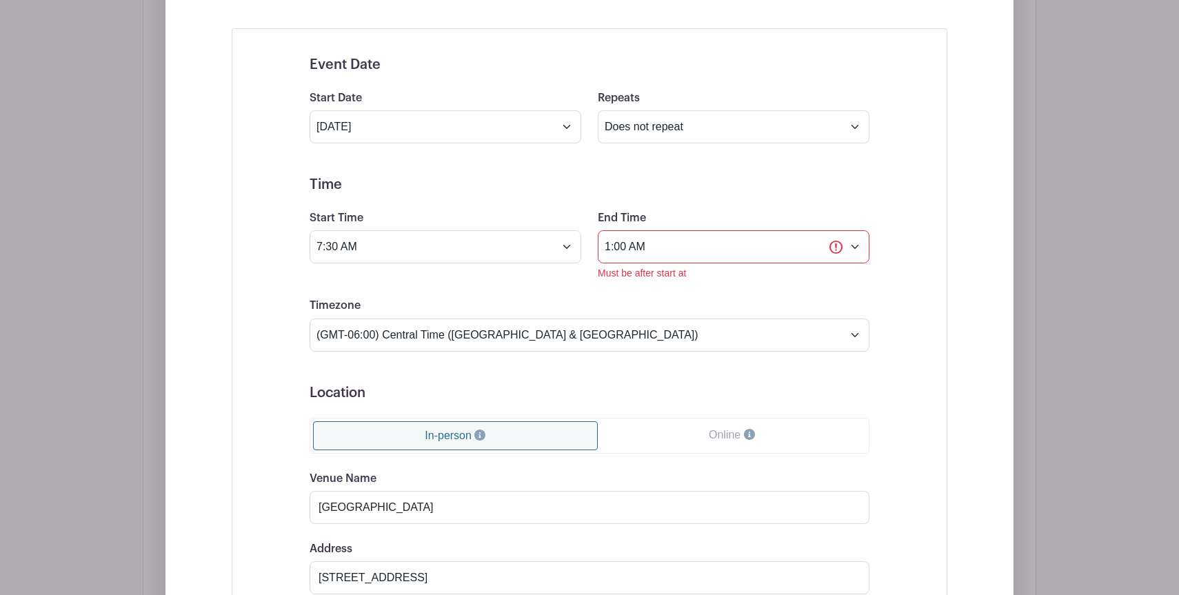
scroll to position [1106, 0]
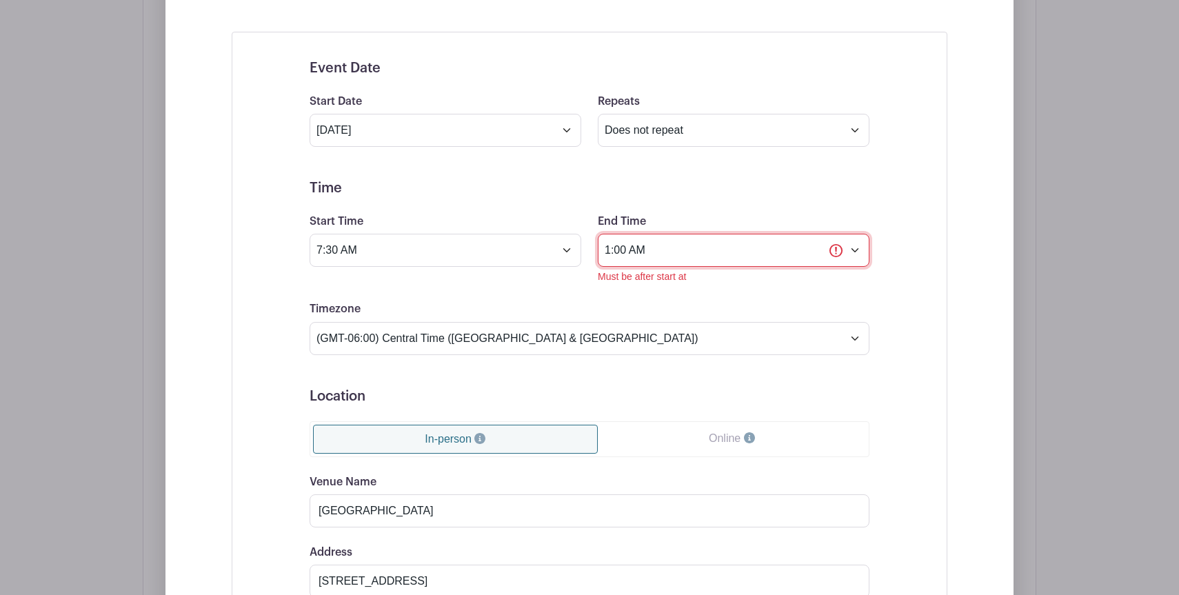
click at [845, 258] on input "1:00 AM" at bounding box center [734, 250] width 272 height 33
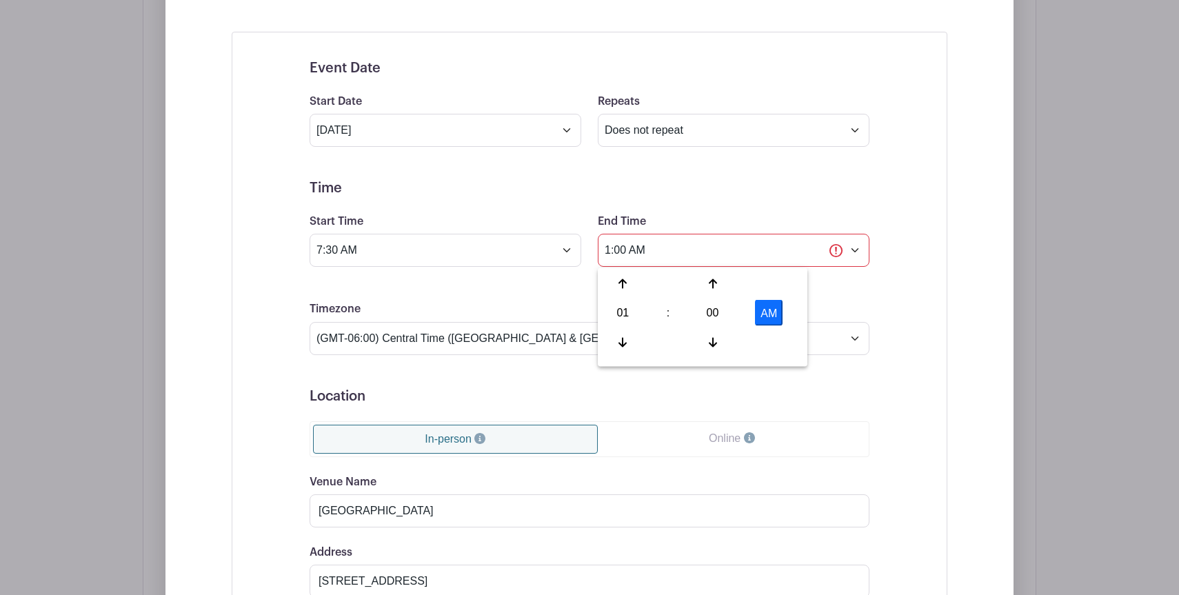
click at [765, 317] on button "AM" at bounding box center [769, 313] width 28 height 26
type input "1:00 PM"
click at [766, 193] on h5 "Time" at bounding box center [590, 188] width 560 height 17
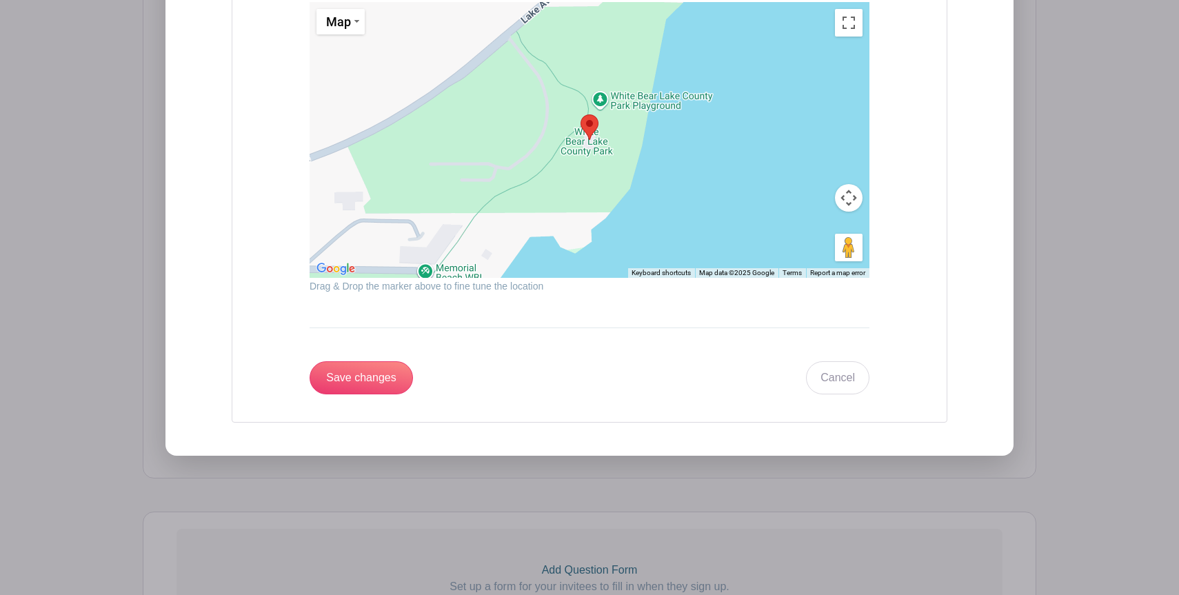
scroll to position [1737, 0]
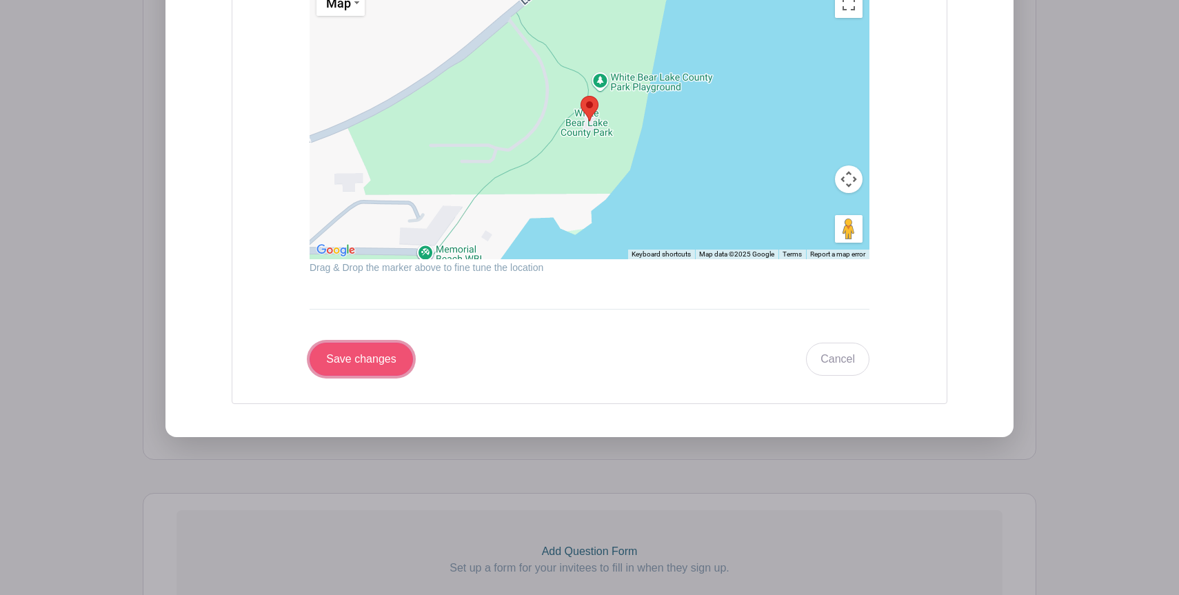
click at [350, 361] on input "Save changes" at bounding box center [361, 359] width 103 height 33
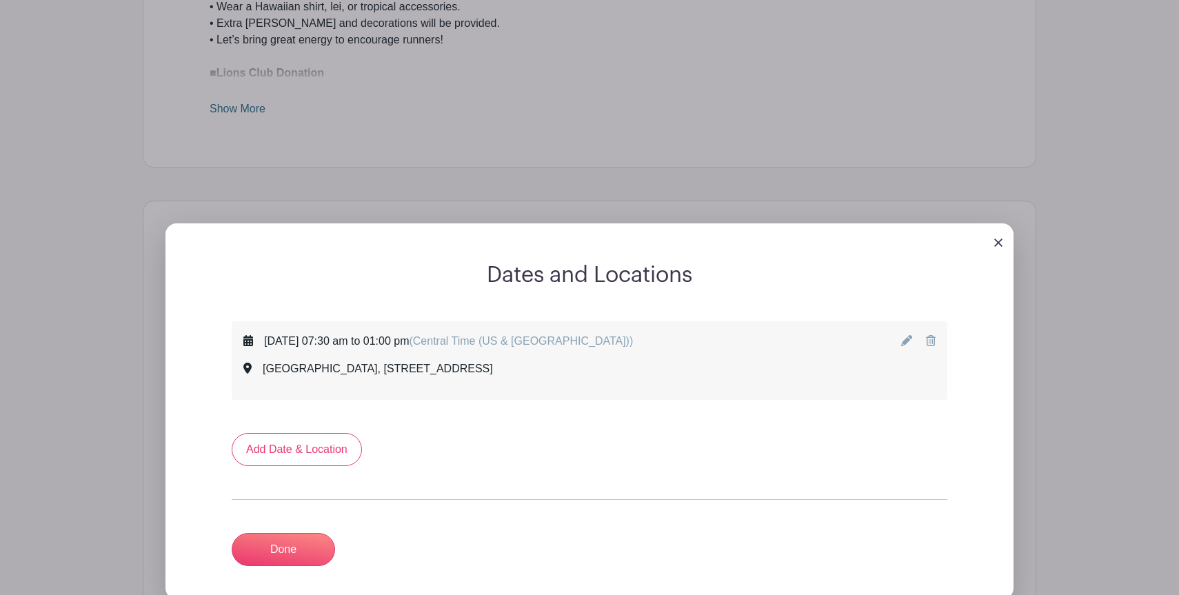
scroll to position [767, 0]
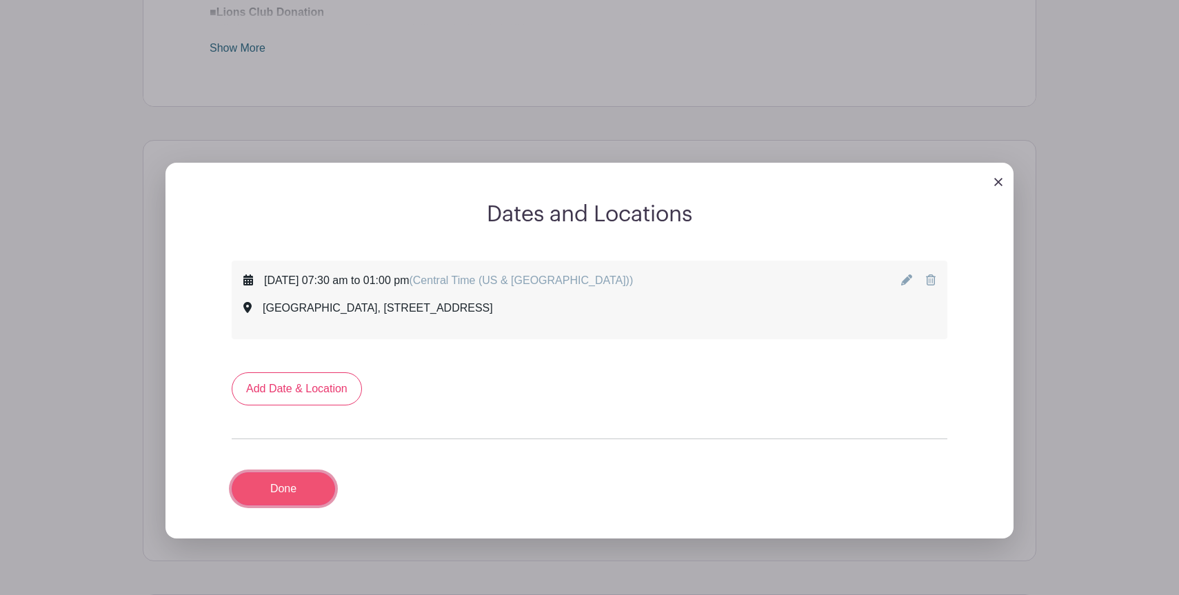
click at [292, 484] on link "Done" at bounding box center [283, 488] width 103 height 33
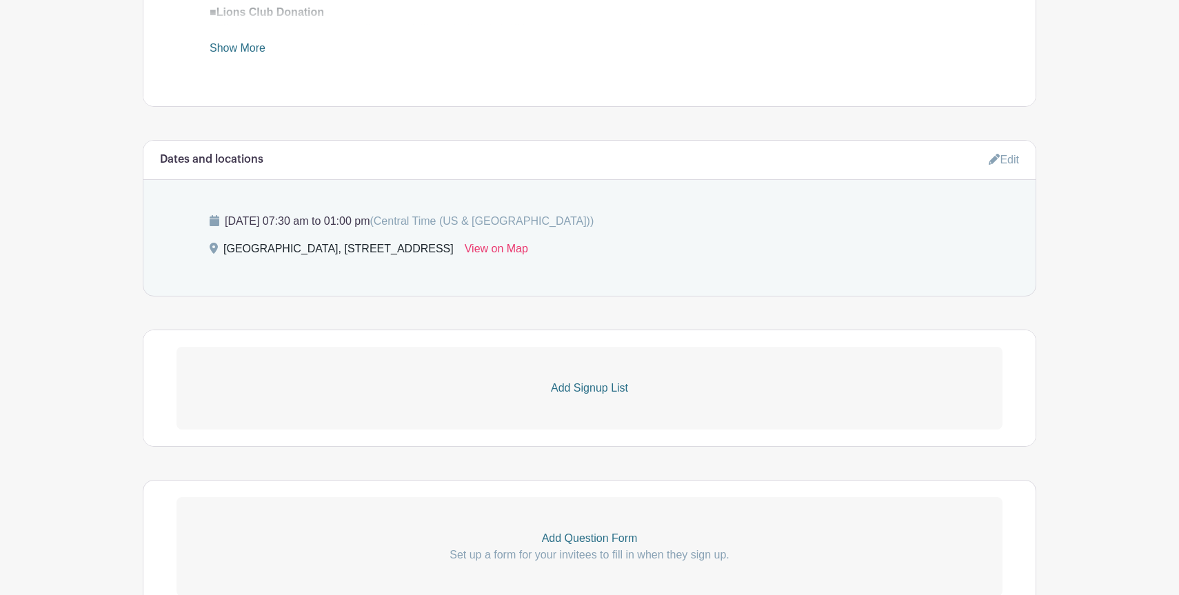
click at [568, 394] on p "Add Signup List" at bounding box center [590, 388] width 826 height 17
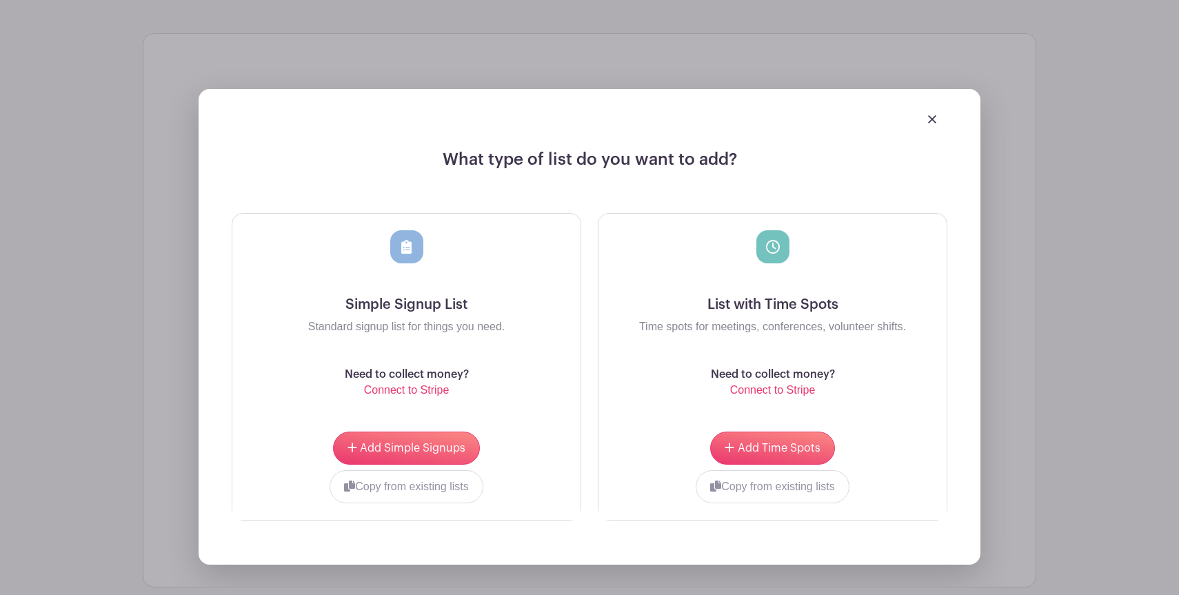
scroll to position [1074, 0]
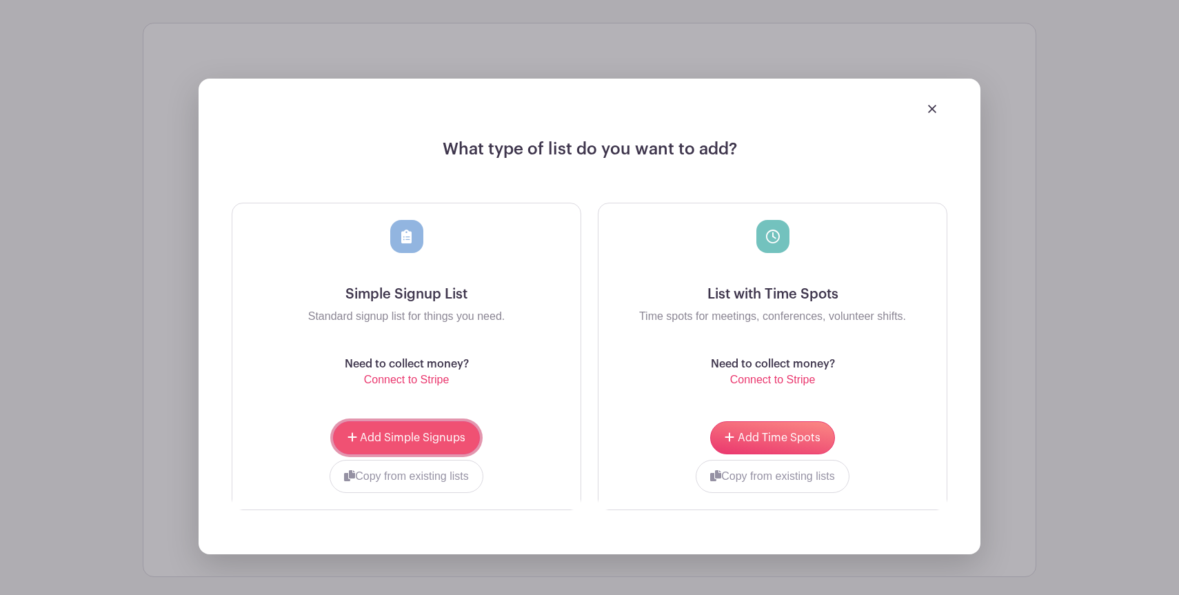
click at [431, 442] on span "Add Simple Signups" at bounding box center [413, 437] width 106 height 11
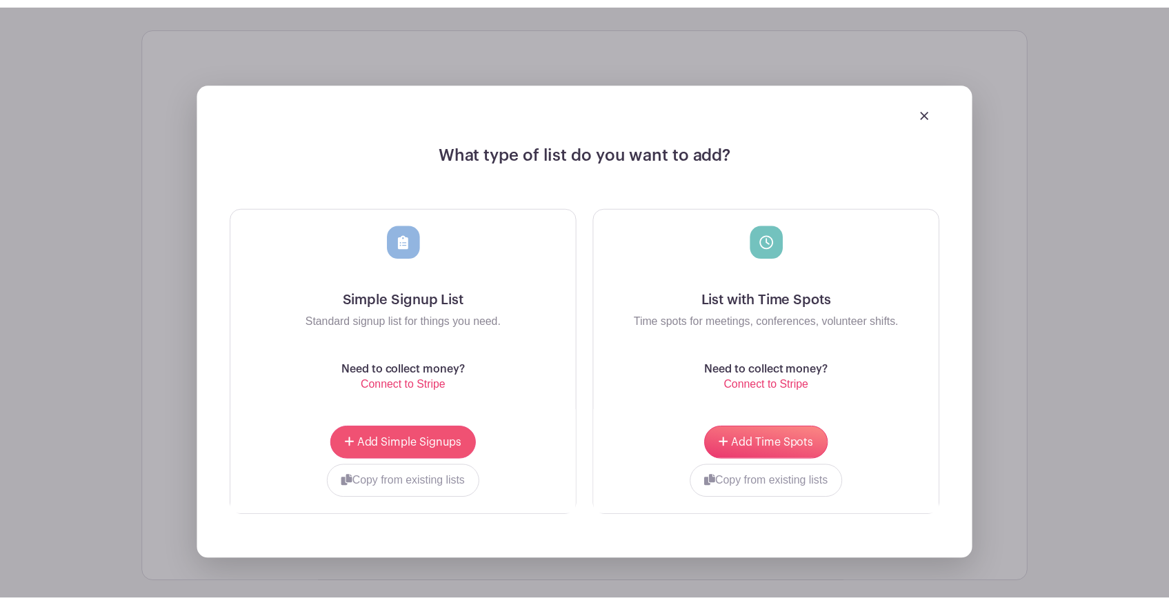
scroll to position [1184, 0]
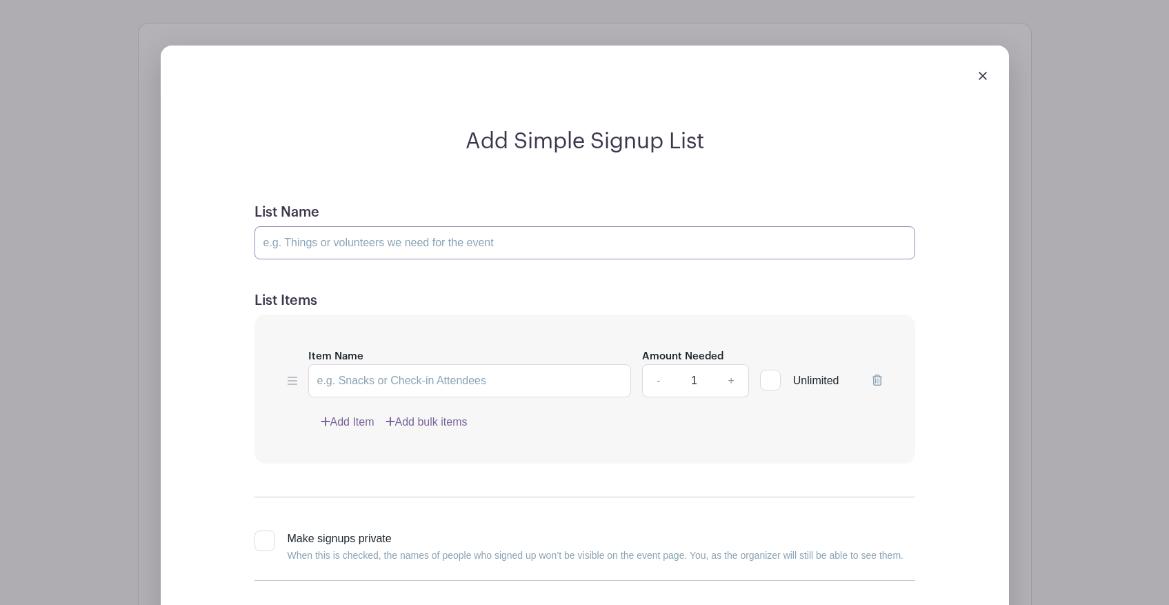
click at [391, 244] on input "List Name" at bounding box center [585, 242] width 661 height 33
paste input "Frassati [DEMOGRAPHIC_DATA] Academy Volunteers"
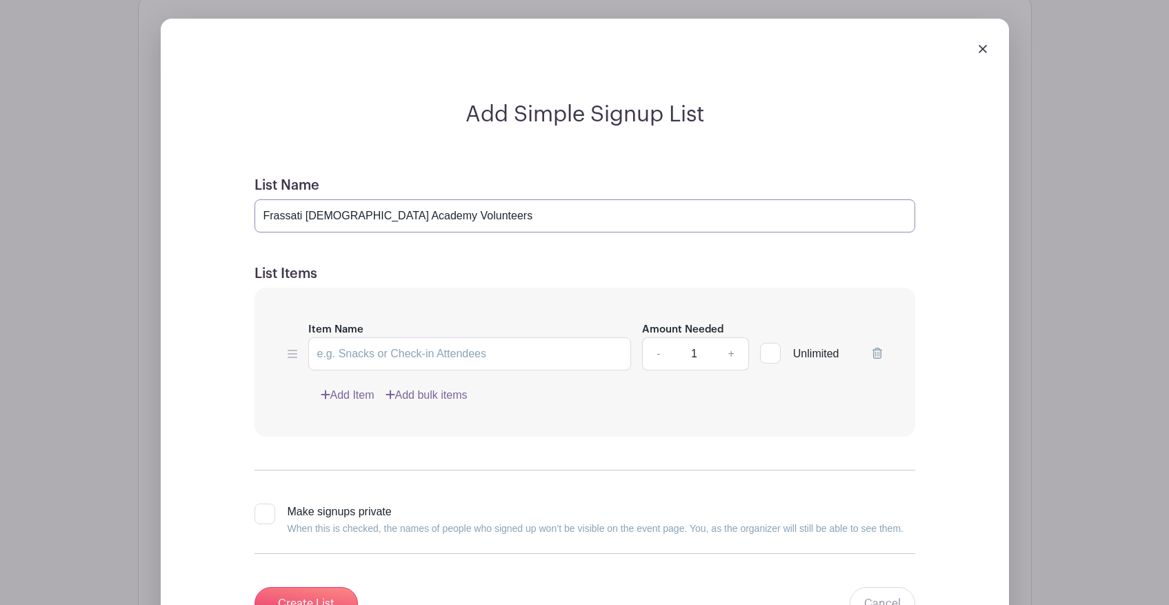
scroll to position [1273, 0]
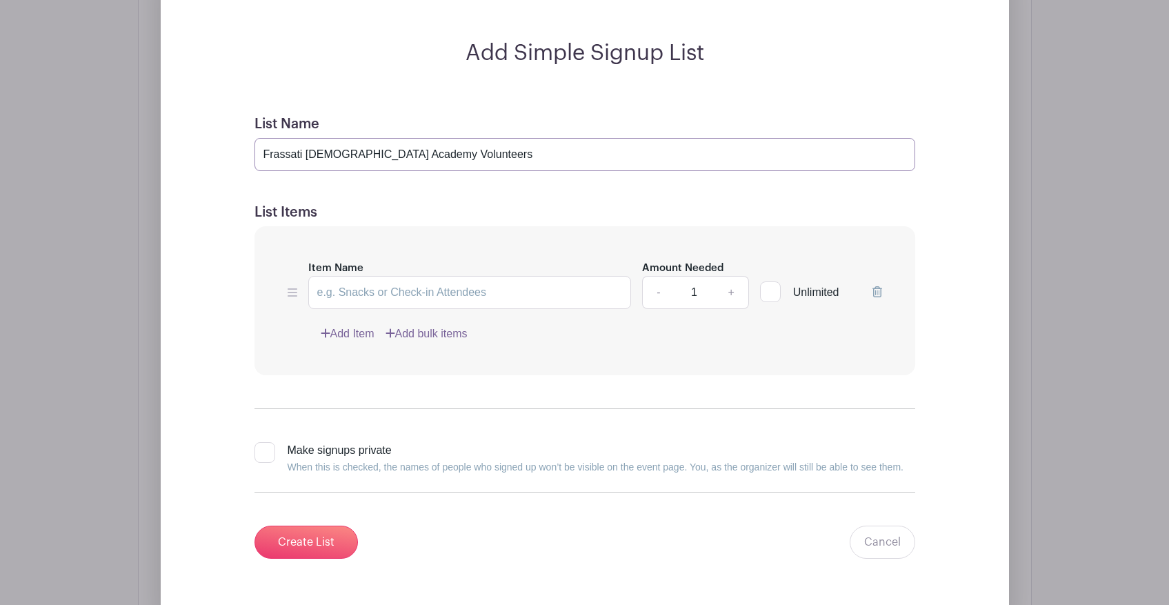
type input "Frassati [DEMOGRAPHIC_DATA] Academy Volunteers"
click at [390, 303] on input "Item Name" at bounding box center [469, 292] width 323 height 33
type input "Water Stop Volunteers"
click at [774, 284] on div at bounding box center [770, 291] width 21 height 21
click at [769, 284] on input "Unlimited" at bounding box center [764, 288] width 9 height 9
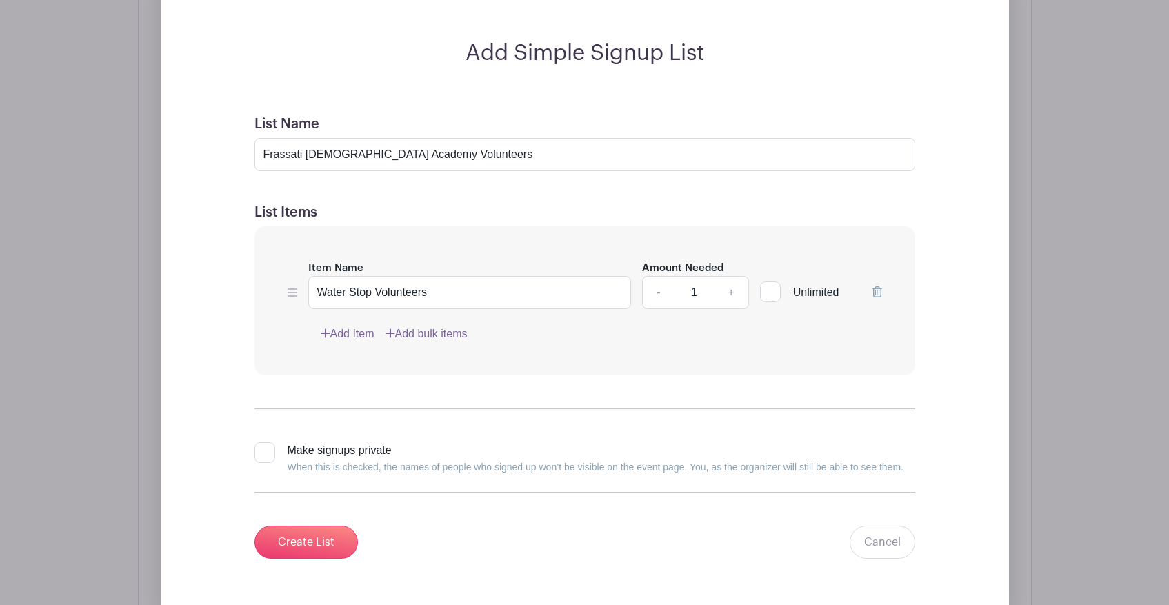
checkbox input "true"
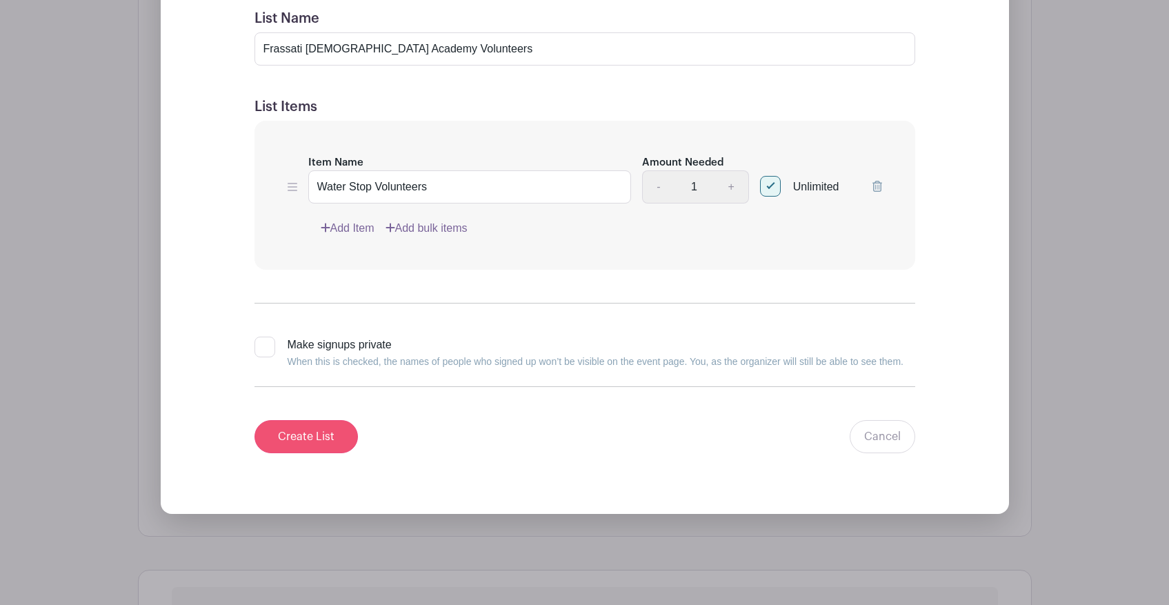
scroll to position [1416, 0]
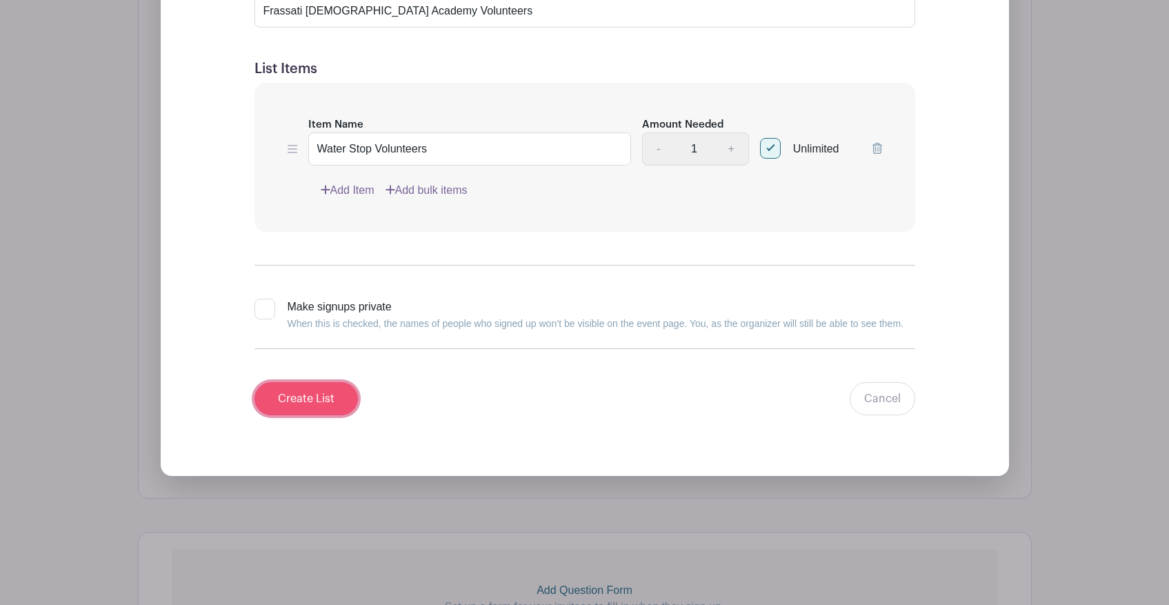
click at [312, 404] on input "Create List" at bounding box center [306, 398] width 103 height 33
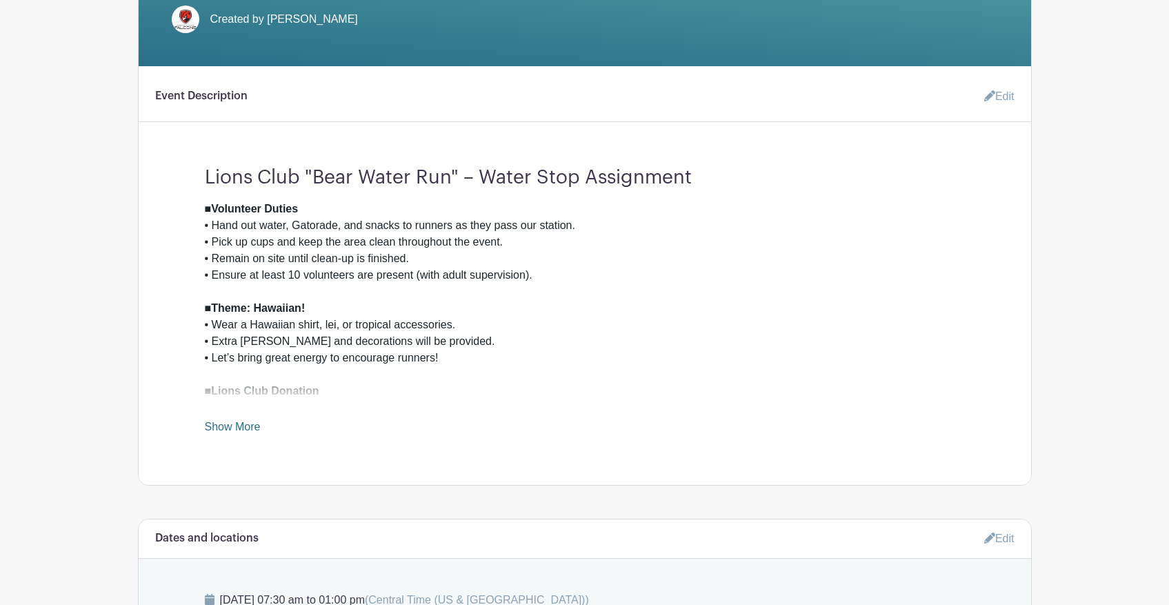
scroll to position [400, 0]
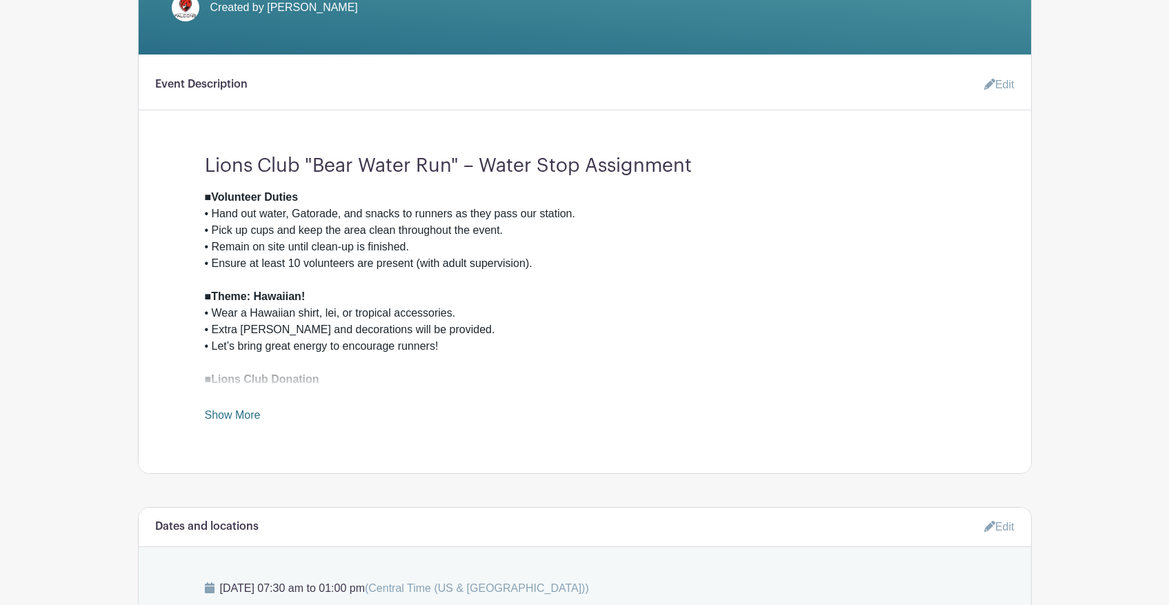
click at [207, 417] on link "Show More" at bounding box center [233, 417] width 56 height 17
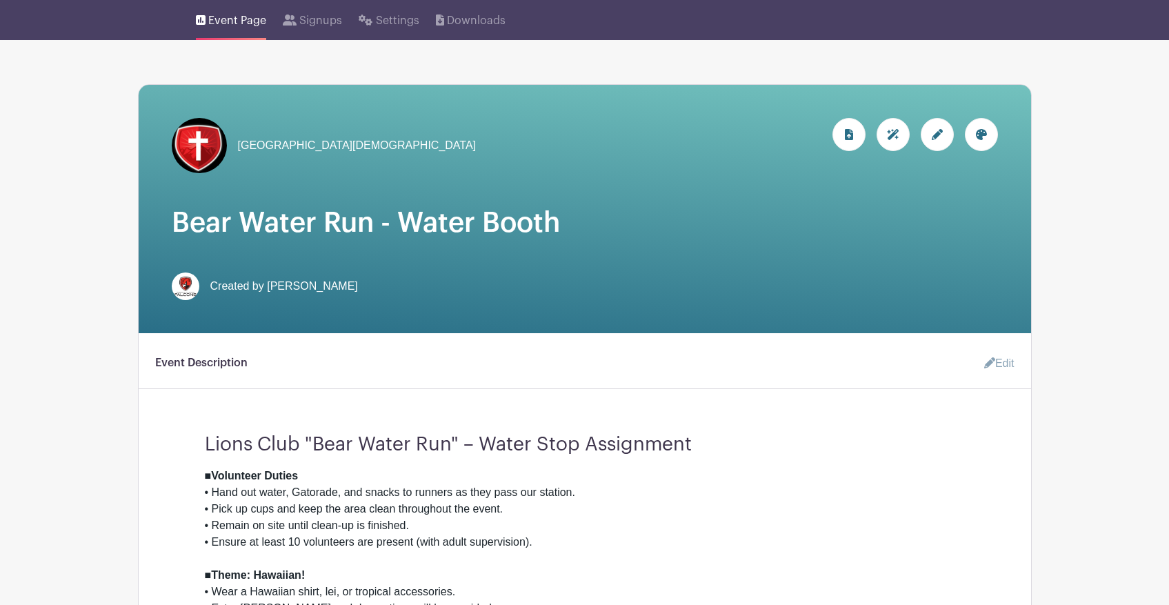
scroll to position [91, 0]
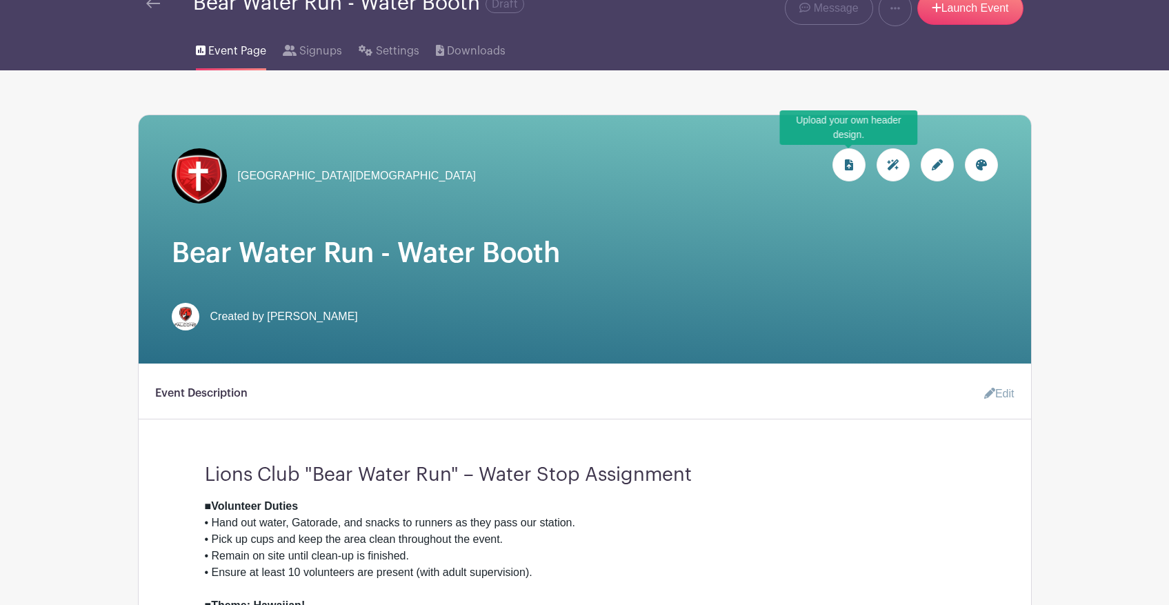
click at [853, 166] on div at bounding box center [849, 164] width 33 height 33
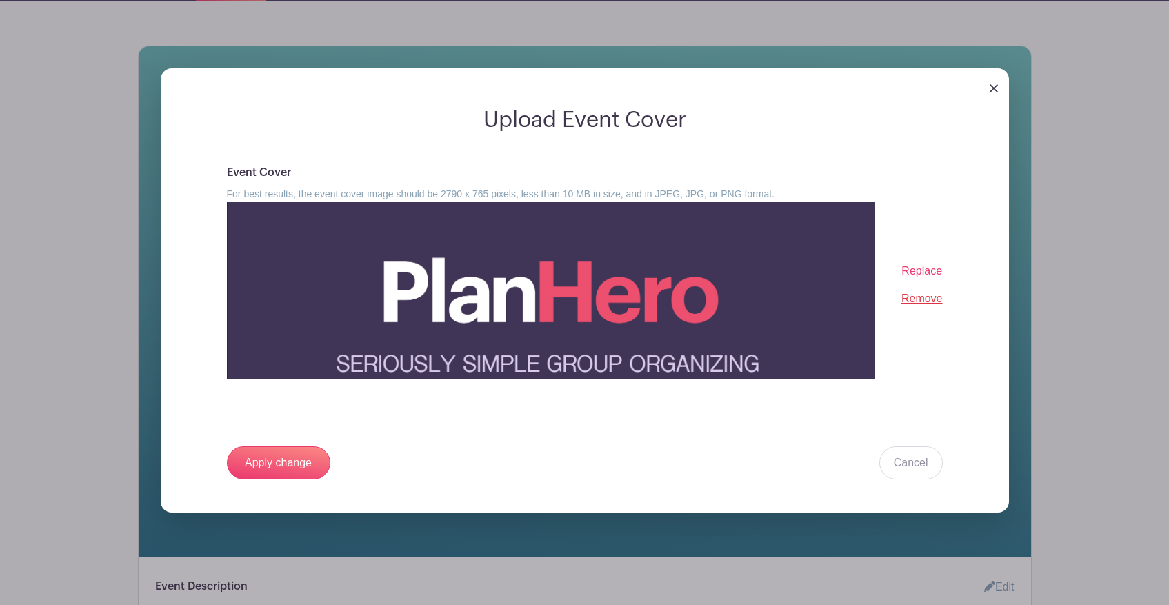
scroll to position [176, 0]
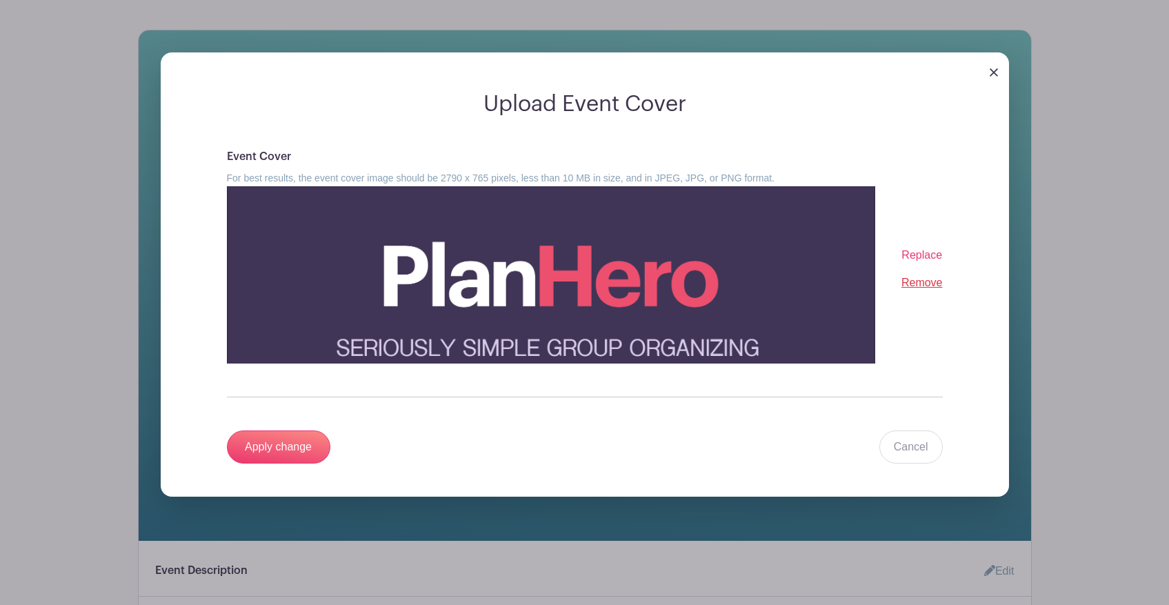
click at [908, 255] on span "Replace" at bounding box center [922, 255] width 41 height 12
click at [0, 0] on input "Replace" at bounding box center [0, 0] width 0 height 0
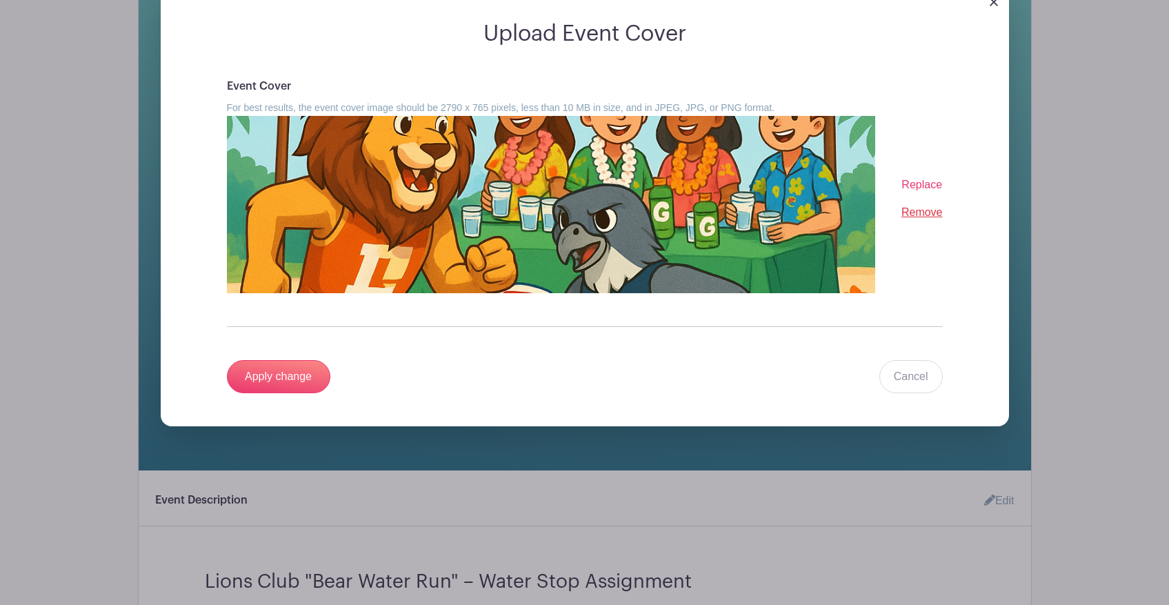
scroll to position [250, 0]
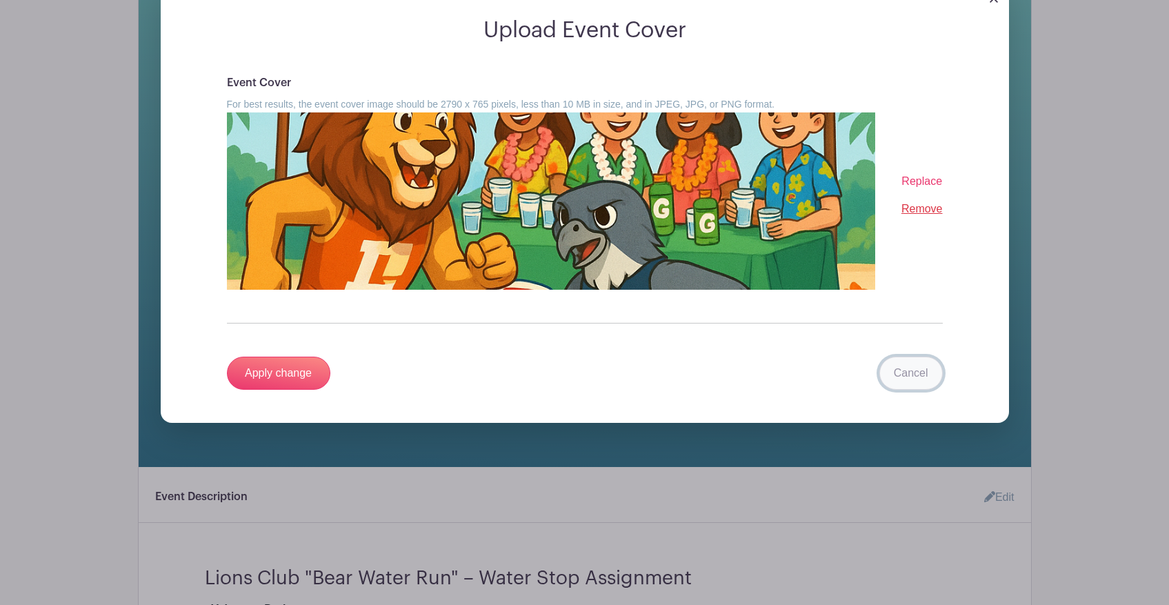
click at [913, 379] on link "Cancel" at bounding box center [910, 373] width 63 height 33
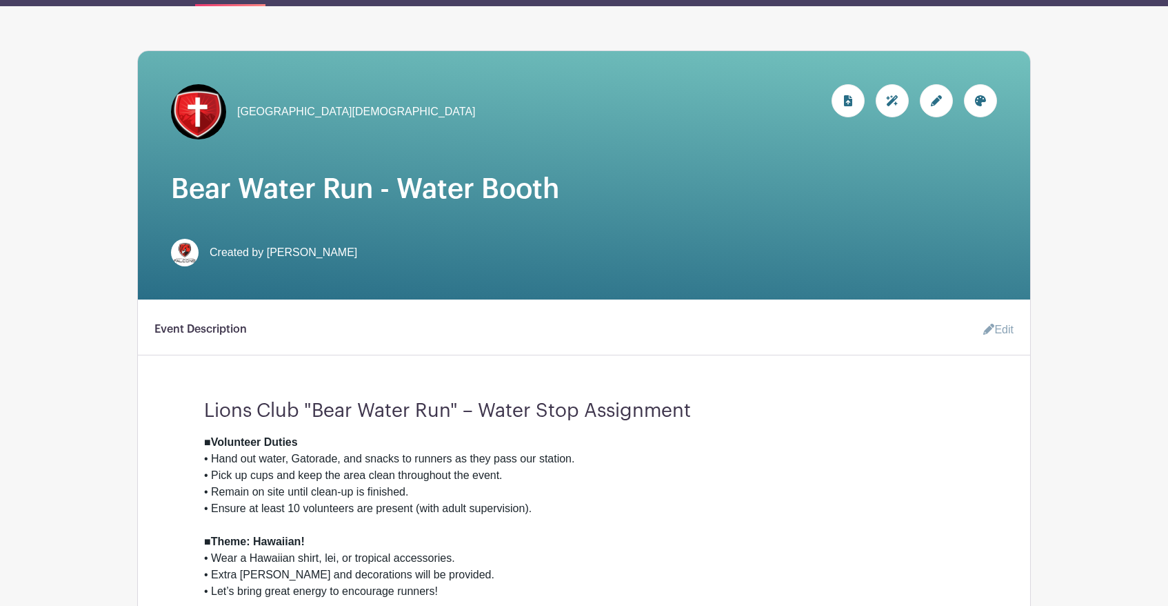
scroll to position [0, 0]
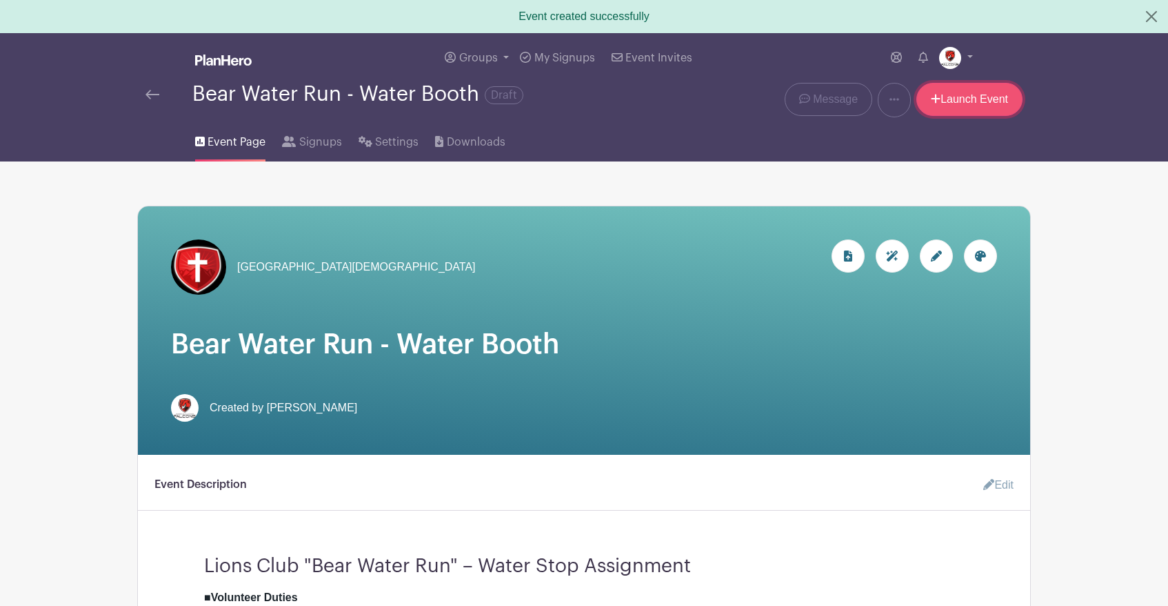
click at [956, 99] on link "Launch Event" at bounding box center [970, 99] width 106 height 33
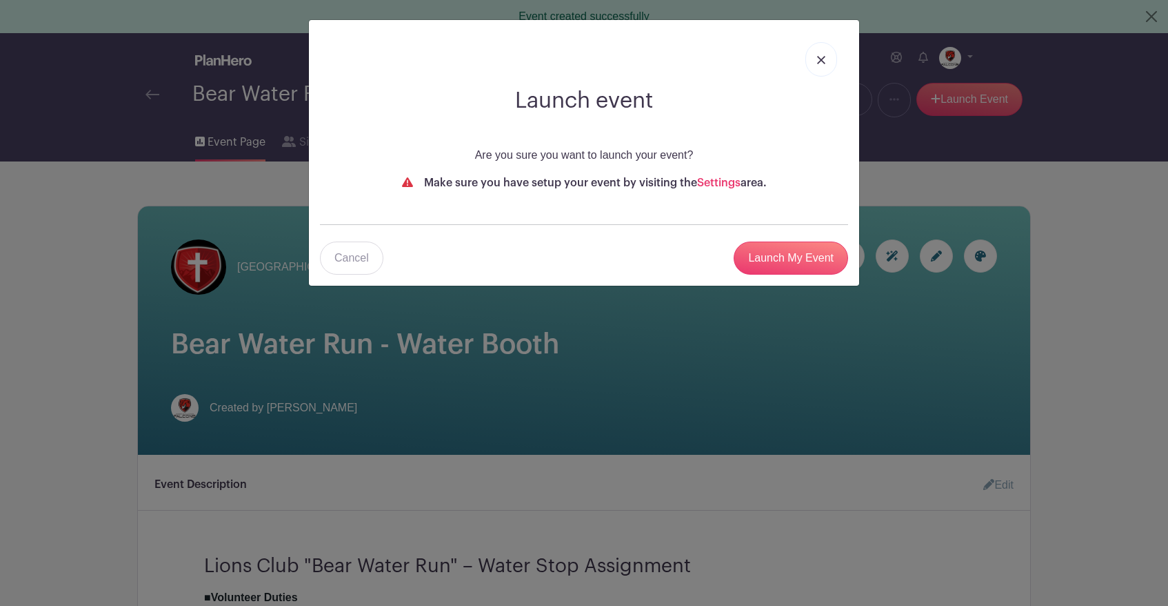
click at [824, 63] on img at bounding box center [821, 60] width 8 height 8
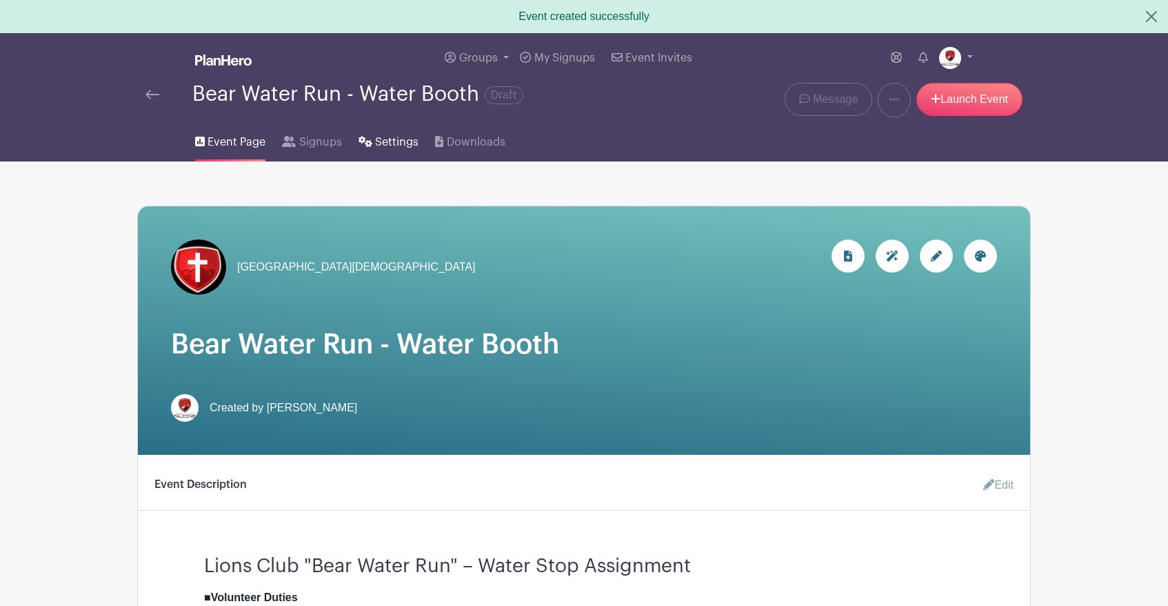
click at [397, 136] on span "Settings" at bounding box center [396, 142] width 43 height 17
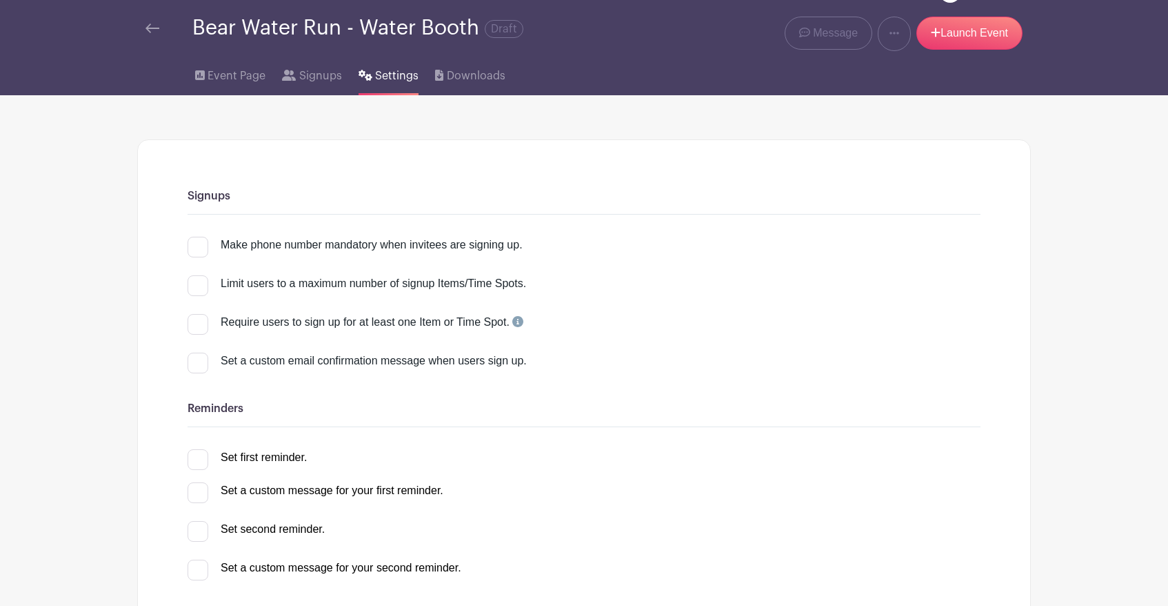
scroll to position [38, 0]
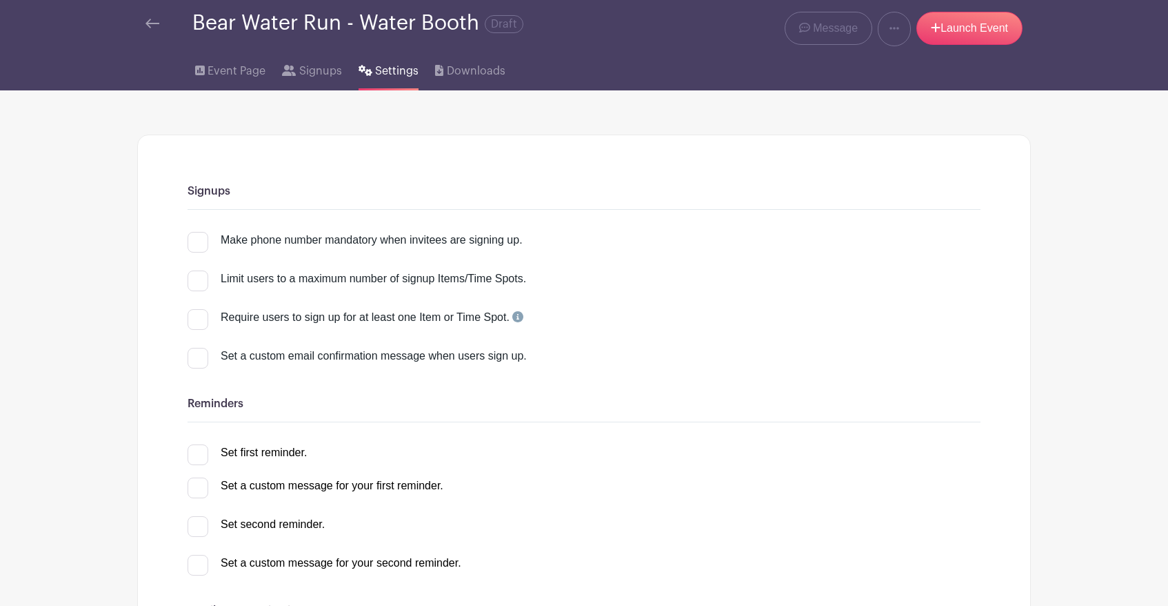
click at [206, 239] on div at bounding box center [198, 242] width 21 height 21
click at [197, 239] on input "Make phone number mandatory when invitees are signing up." at bounding box center [192, 236] width 9 height 9
checkbox input "true"
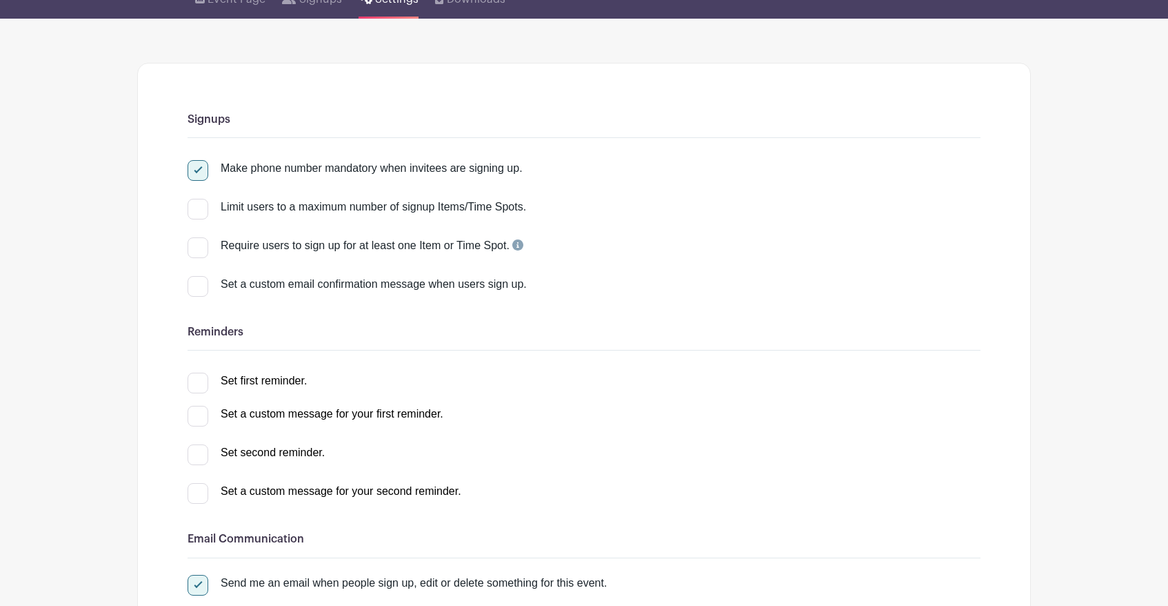
scroll to position [112, 0]
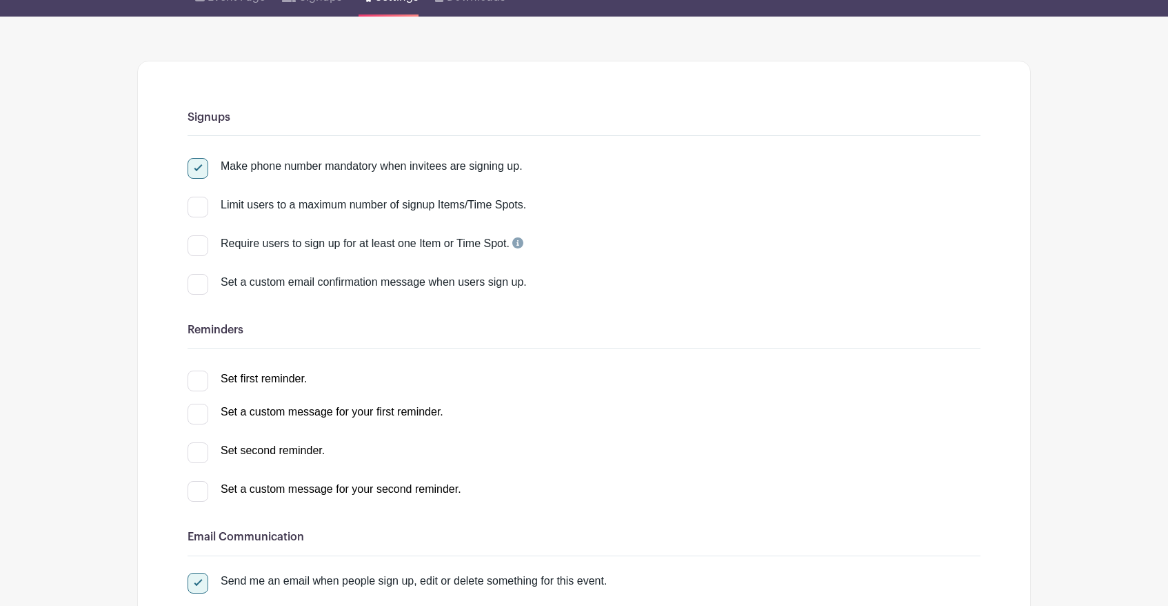
click at [203, 283] on div at bounding box center [198, 284] width 21 height 21
click at [197, 283] on input "Set a custom email confirmation message when users sign up." at bounding box center [192, 278] width 9 height 9
checkbox input "true"
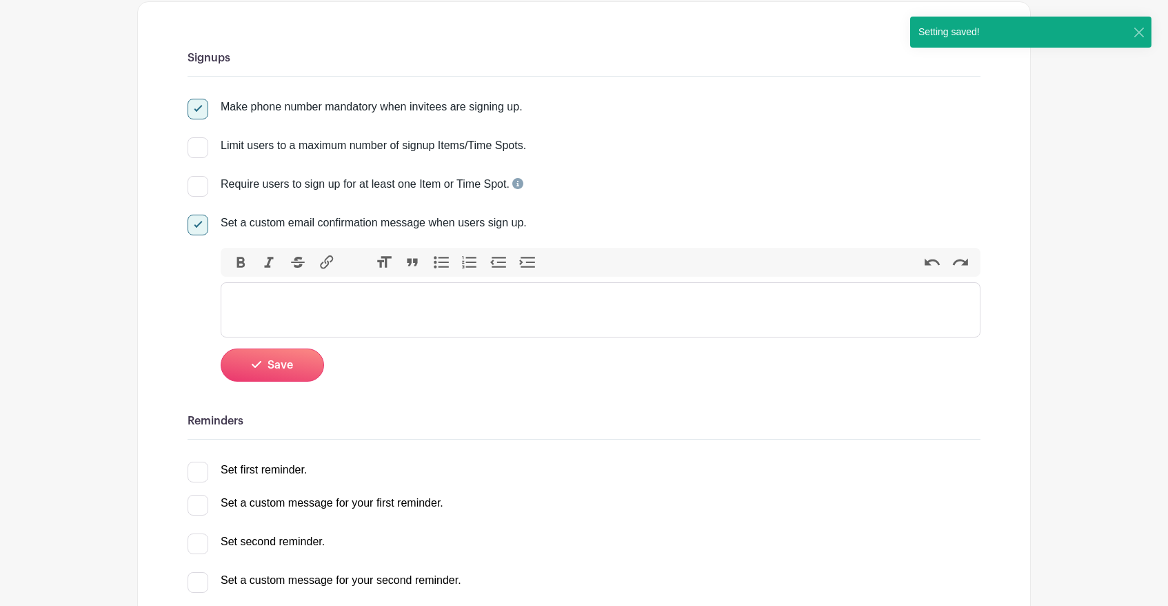
scroll to position [331, 0]
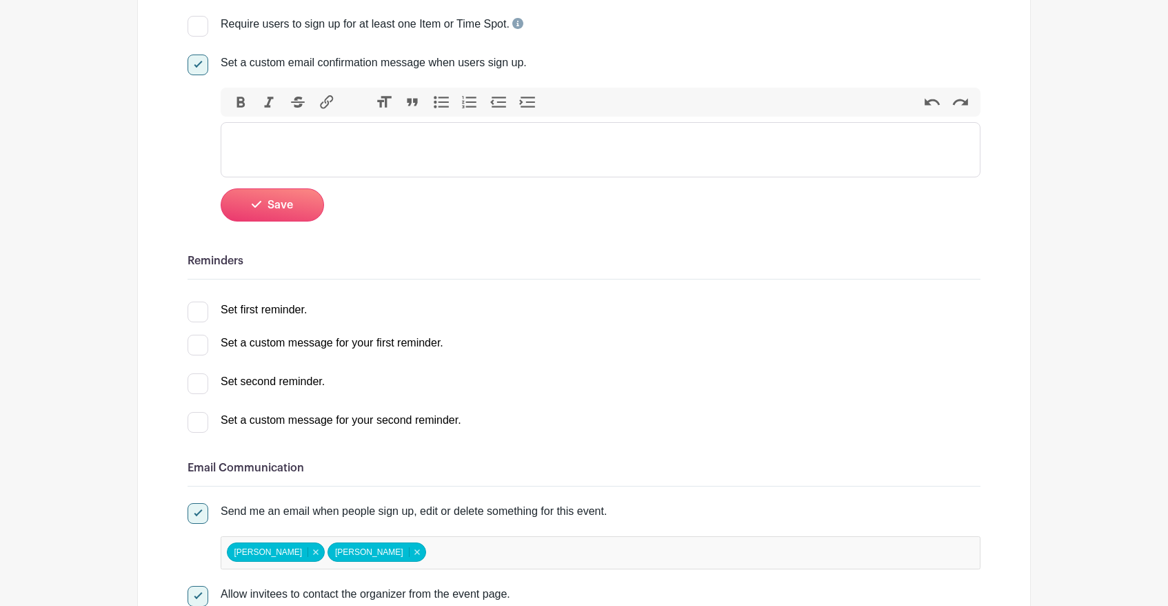
click at [198, 61] on div at bounding box center [198, 64] width 21 height 21
click at [197, 61] on input "Set a custom email confirmation message when users sign up." at bounding box center [192, 58] width 9 height 9
checkbox input "false"
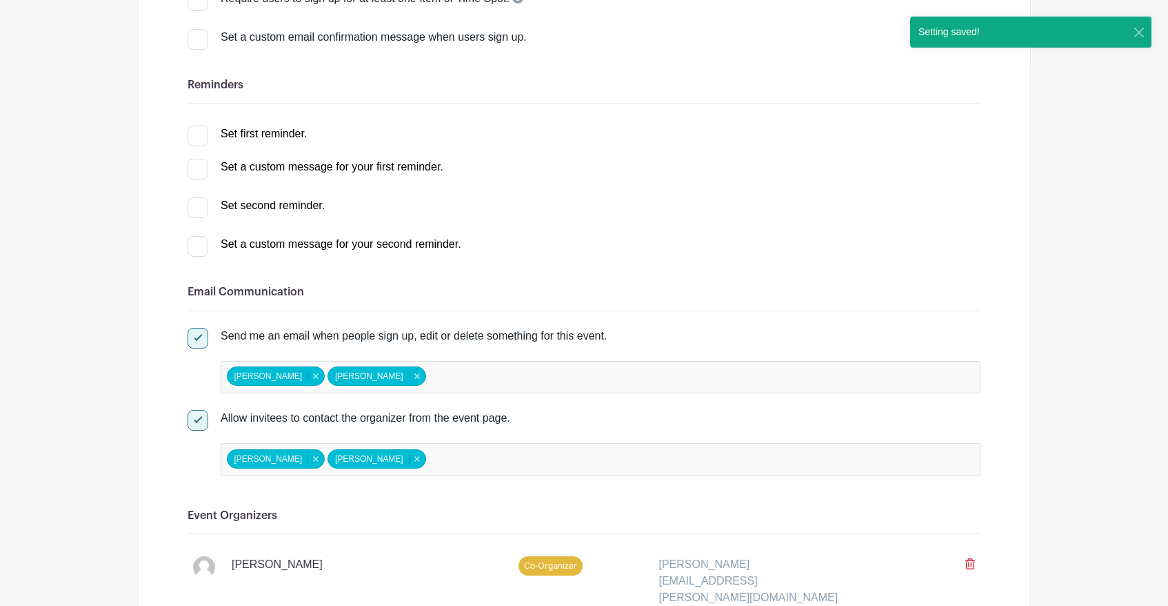
scroll to position [359, 0]
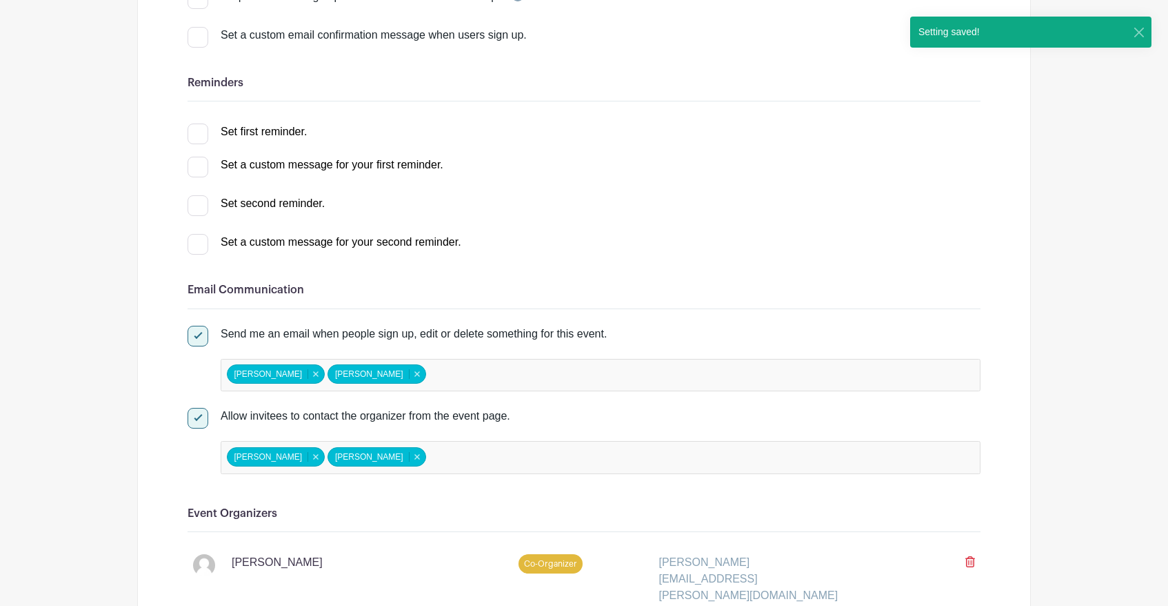
click at [199, 141] on div at bounding box center [198, 133] width 21 height 21
click at [197, 132] on input "Set first reminder." at bounding box center [192, 127] width 9 height 9
checkbox input "true"
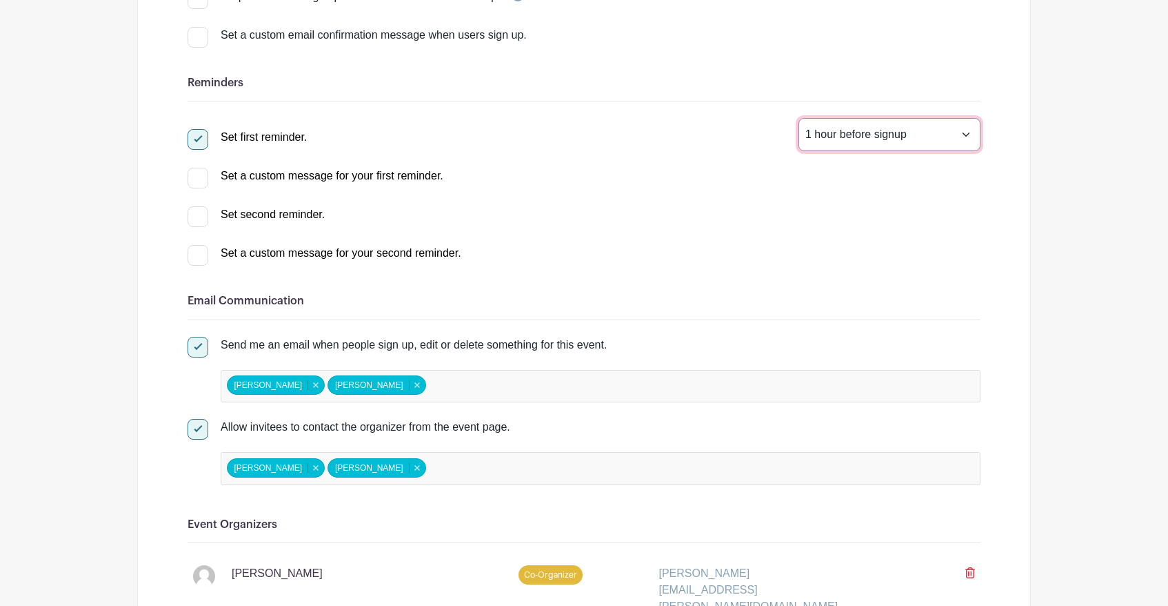
click at [838, 136] on select "1 hour before signup 2 hours before signup 3 hours before signup 4 hours before…" at bounding box center [890, 134] width 182 height 33
select select "48"
click at [799, 119] on select "1 hour before signup 2 hours before signup 3 hours before signup 4 hours before…" at bounding box center [890, 134] width 182 height 33
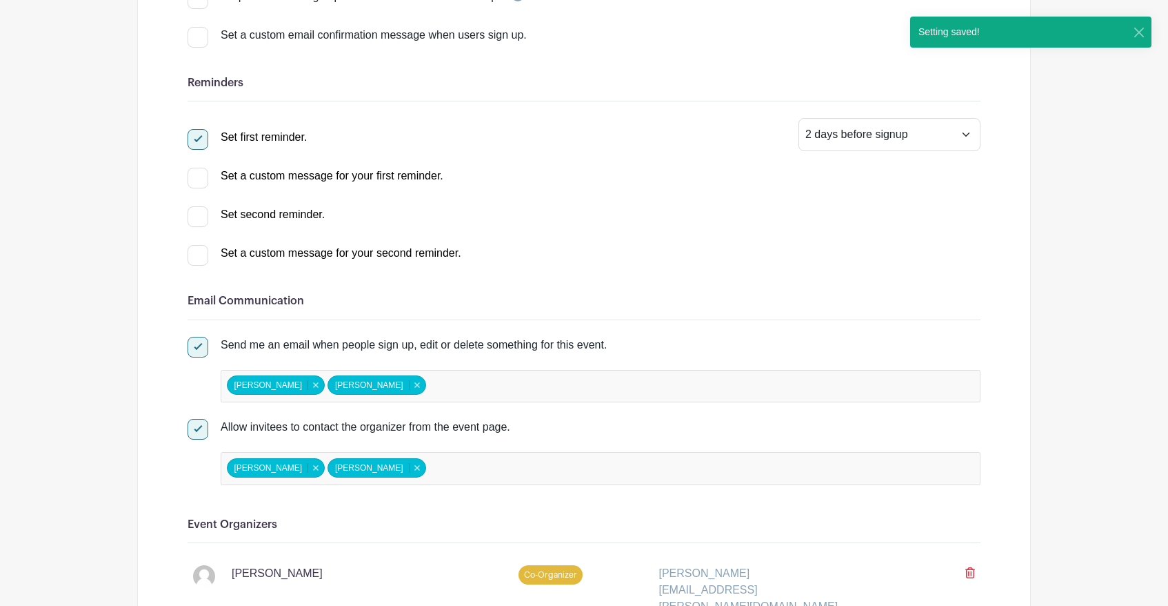
click at [195, 220] on div at bounding box center [198, 216] width 21 height 21
click at [195, 215] on input "Set second reminder." at bounding box center [192, 210] width 9 height 9
checkbox input "true"
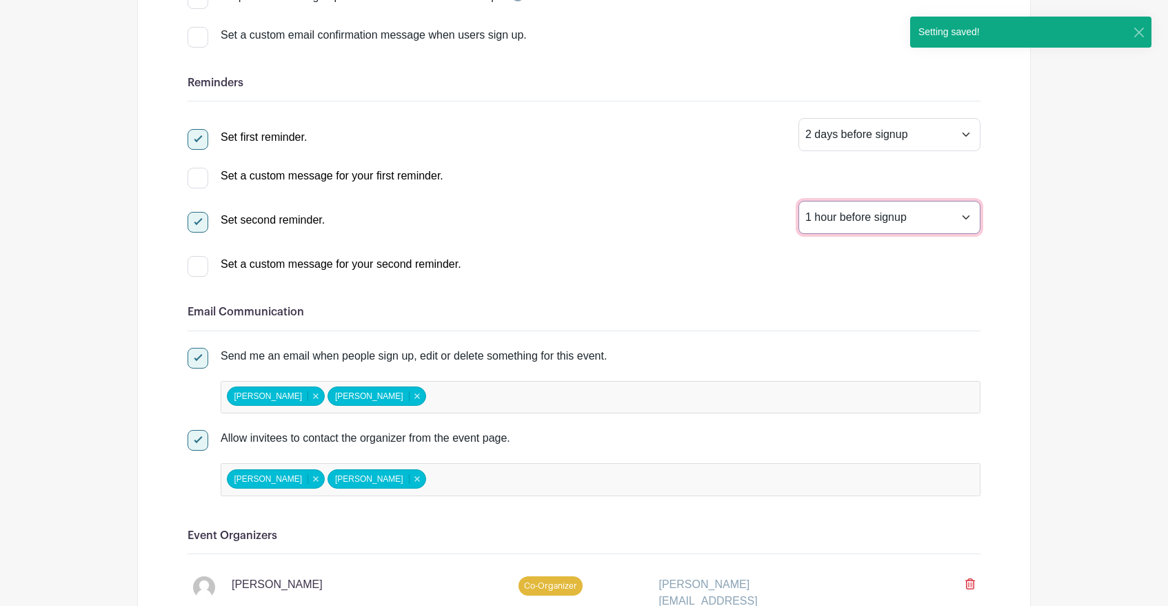
click at [837, 220] on select "1 hour before signup 2 hours before signup 3 hours before signup 4 hours before…" at bounding box center [890, 217] width 182 height 33
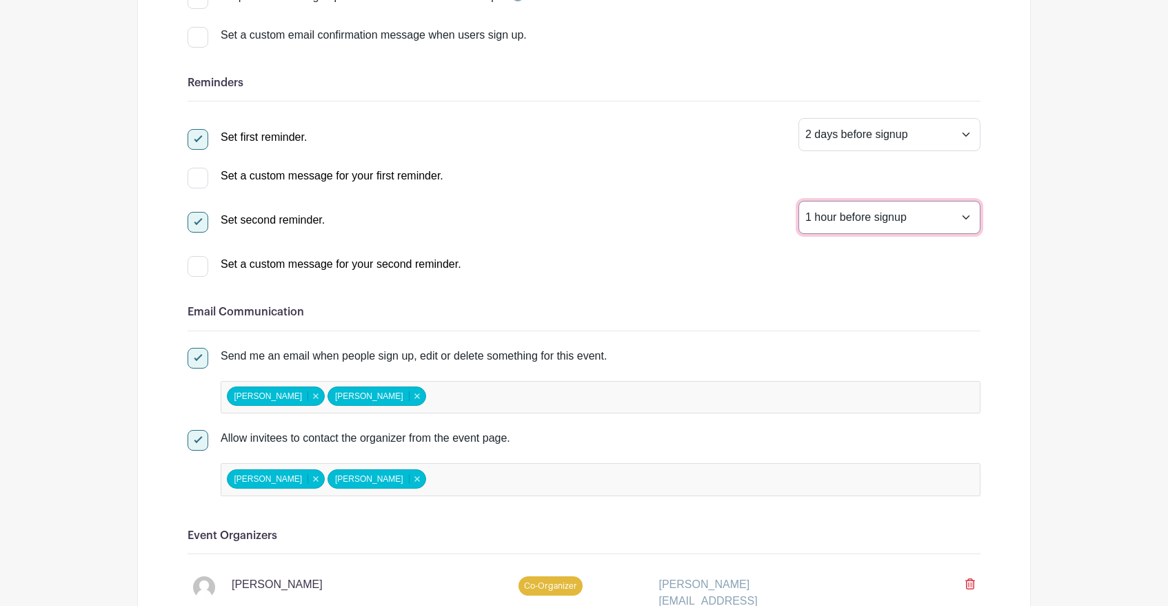
select select "24"
click at [799, 201] on select "1 hour before signup 2 hours before signup 3 hours before signup 4 hours before…" at bounding box center [890, 217] width 182 height 33
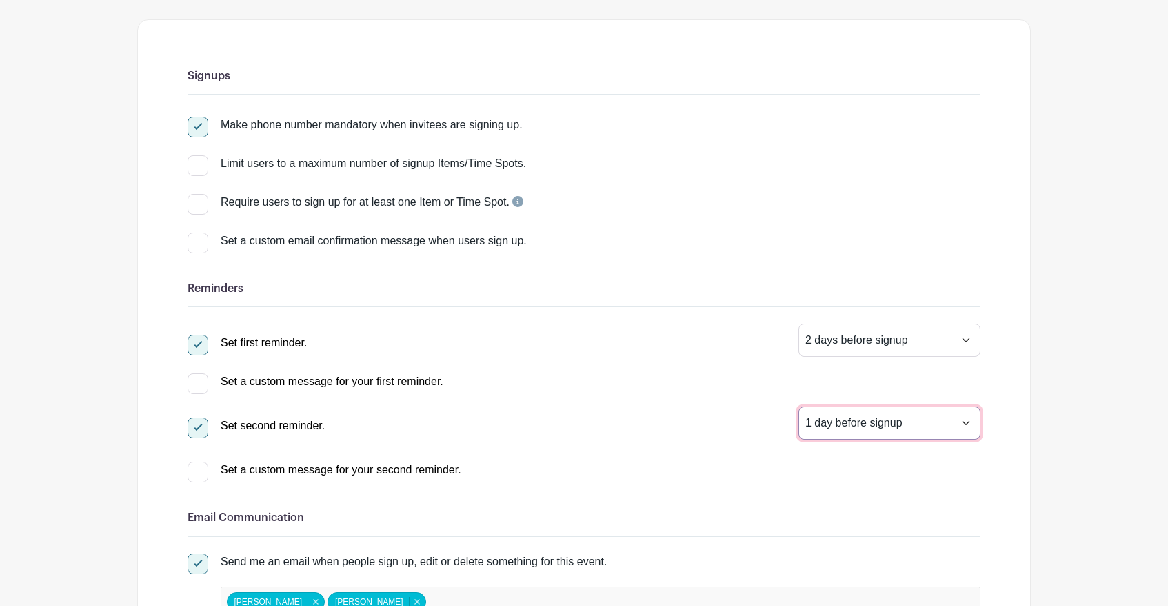
scroll to position [0, 0]
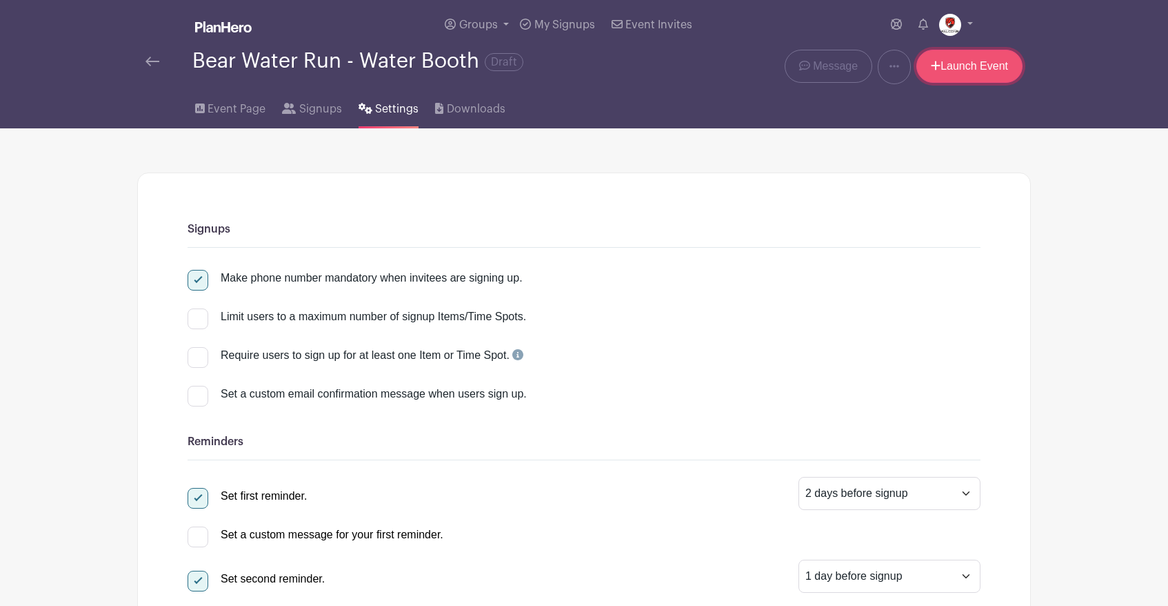
click at [974, 68] on link "Launch Event" at bounding box center [970, 66] width 106 height 33
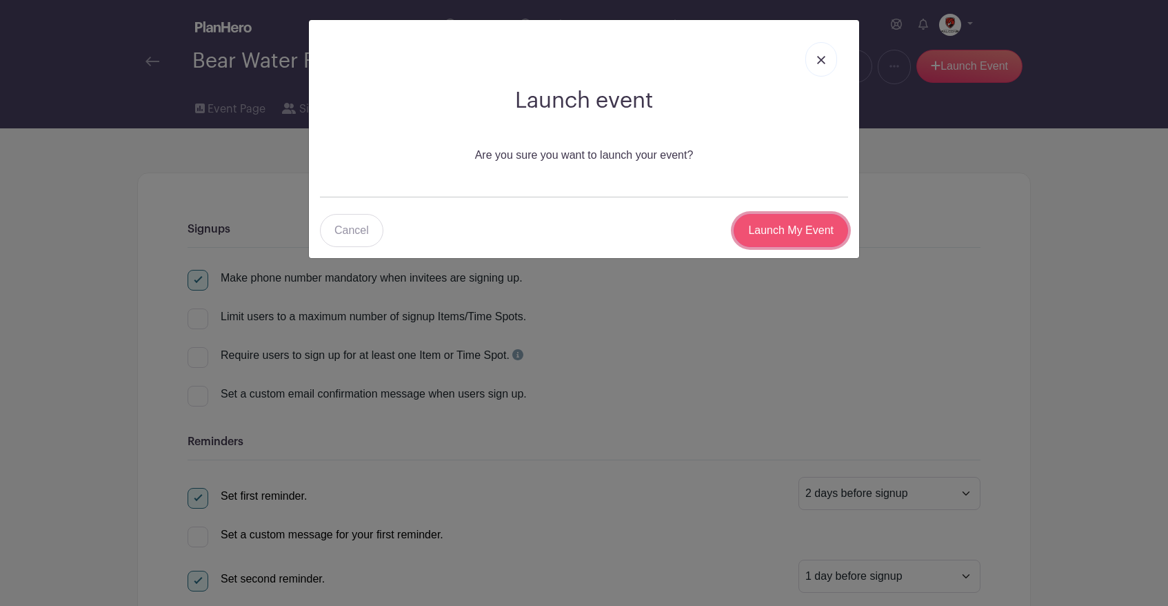
click at [810, 243] on input "Launch My Event" at bounding box center [791, 230] width 114 height 33
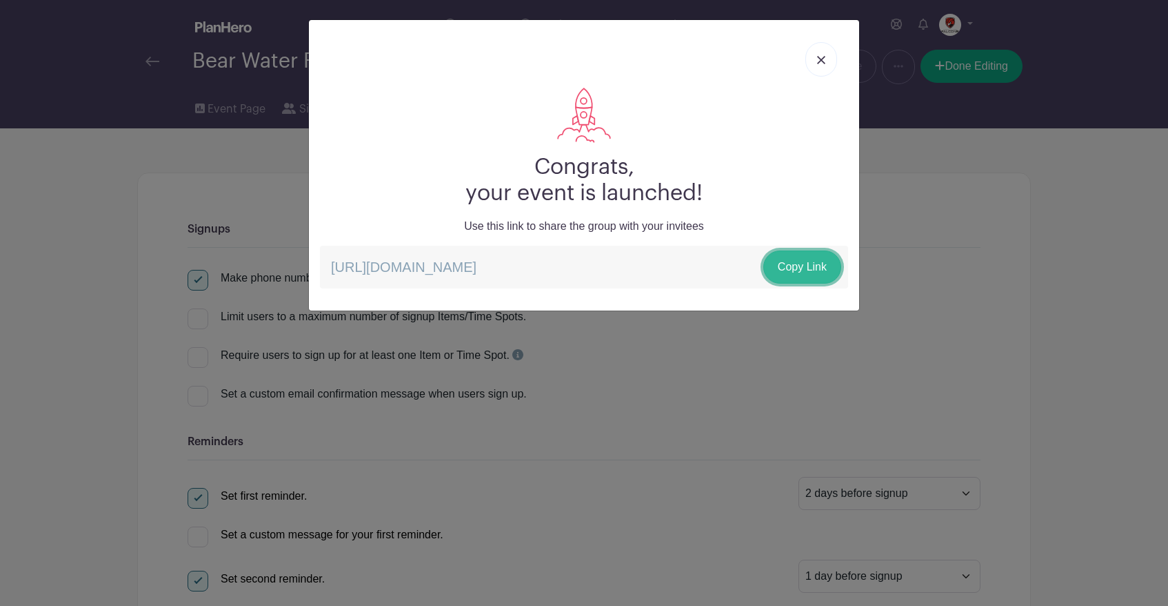
click at [805, 263] on link "Copy Link" at bounding box center [803, 266] width 78 height 33
click at [819, 67] on link at bounding box center [822, 59] width 32 height 34
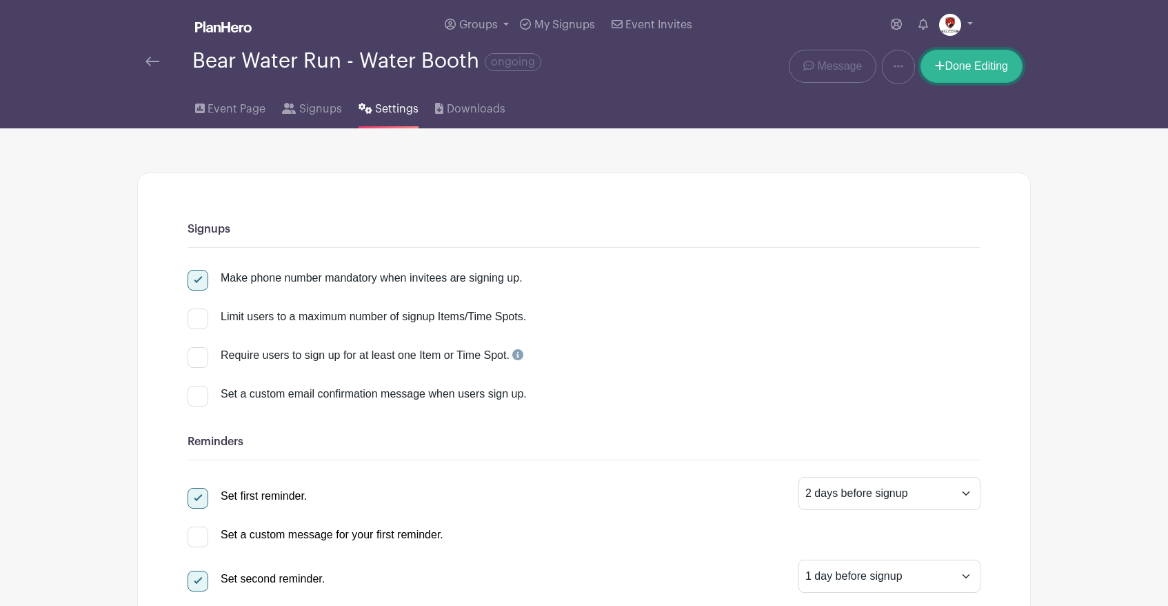
click at [975, 68] on link "Done Editing" at bounding box center [972, 66] width 102 height 33
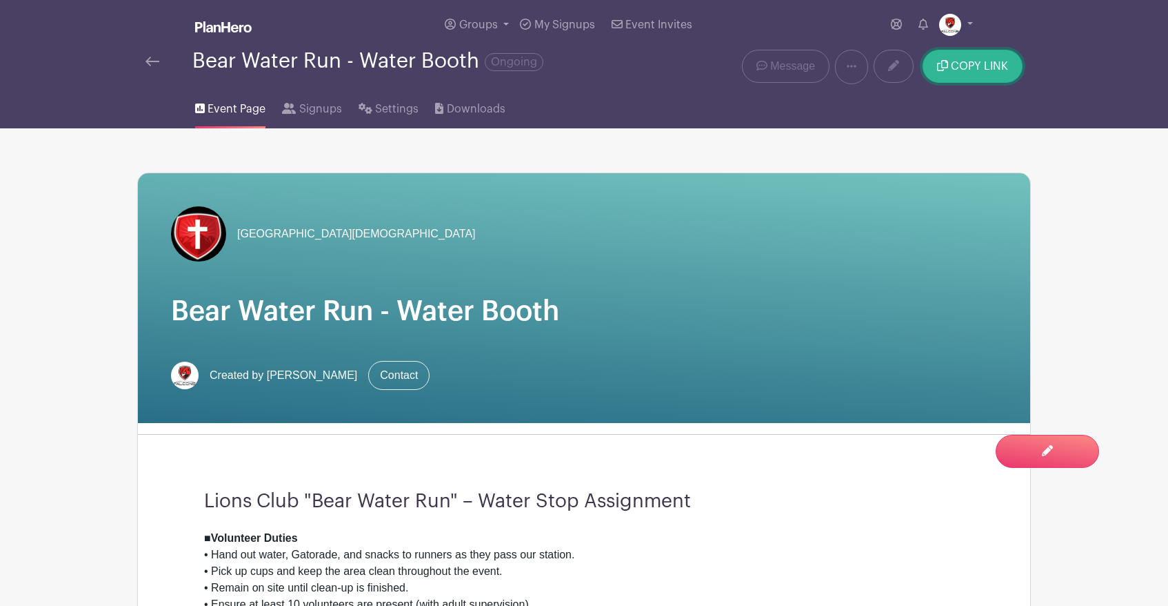
click at [975, 68] on span "COPY LINK" at bounding box center [979, 66] width 57 height 11
